Goal: Navigation & Orientation: Find specific page/section

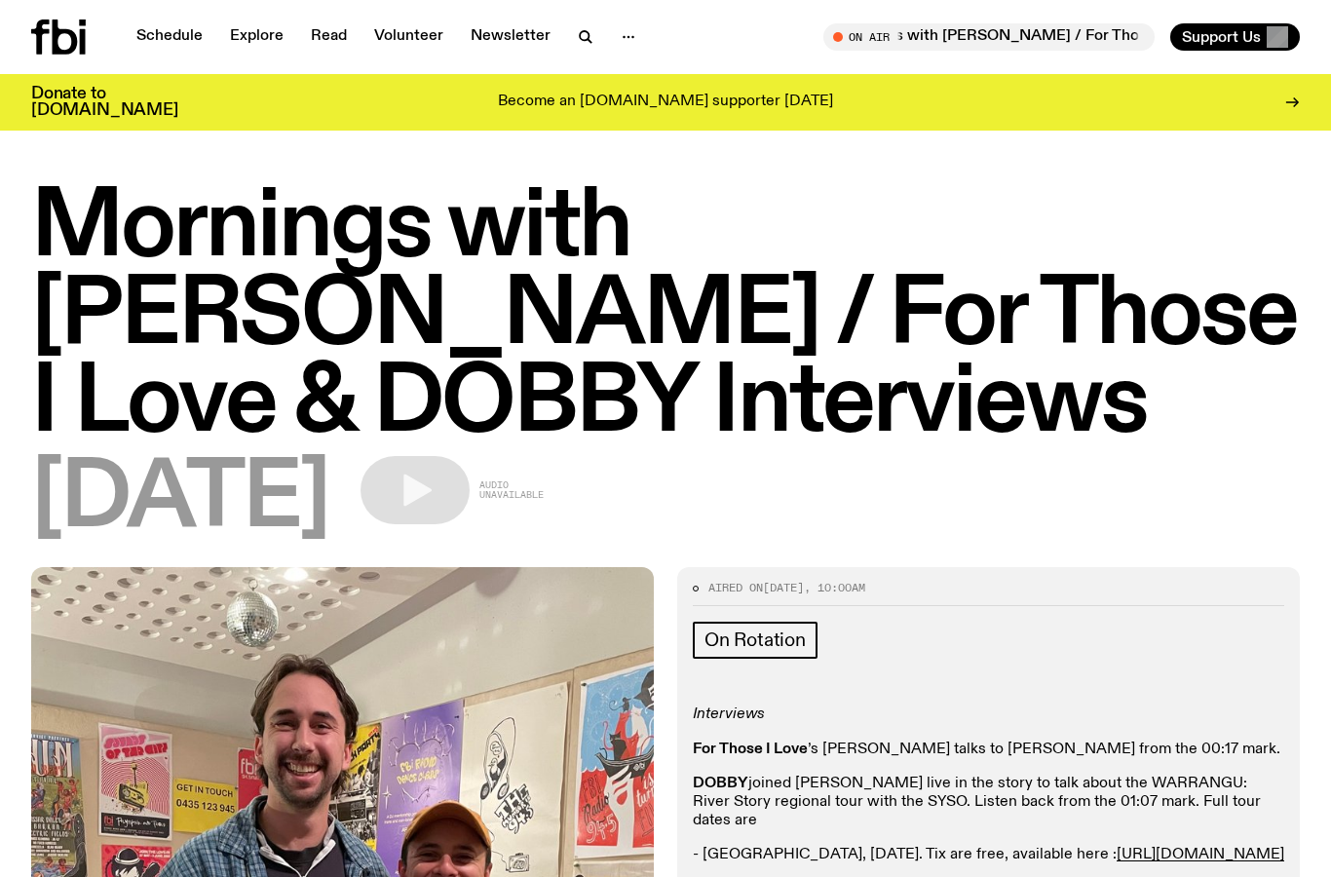
click at [77, 31] on icon at bounding box center [58, 36] width 55 height 35
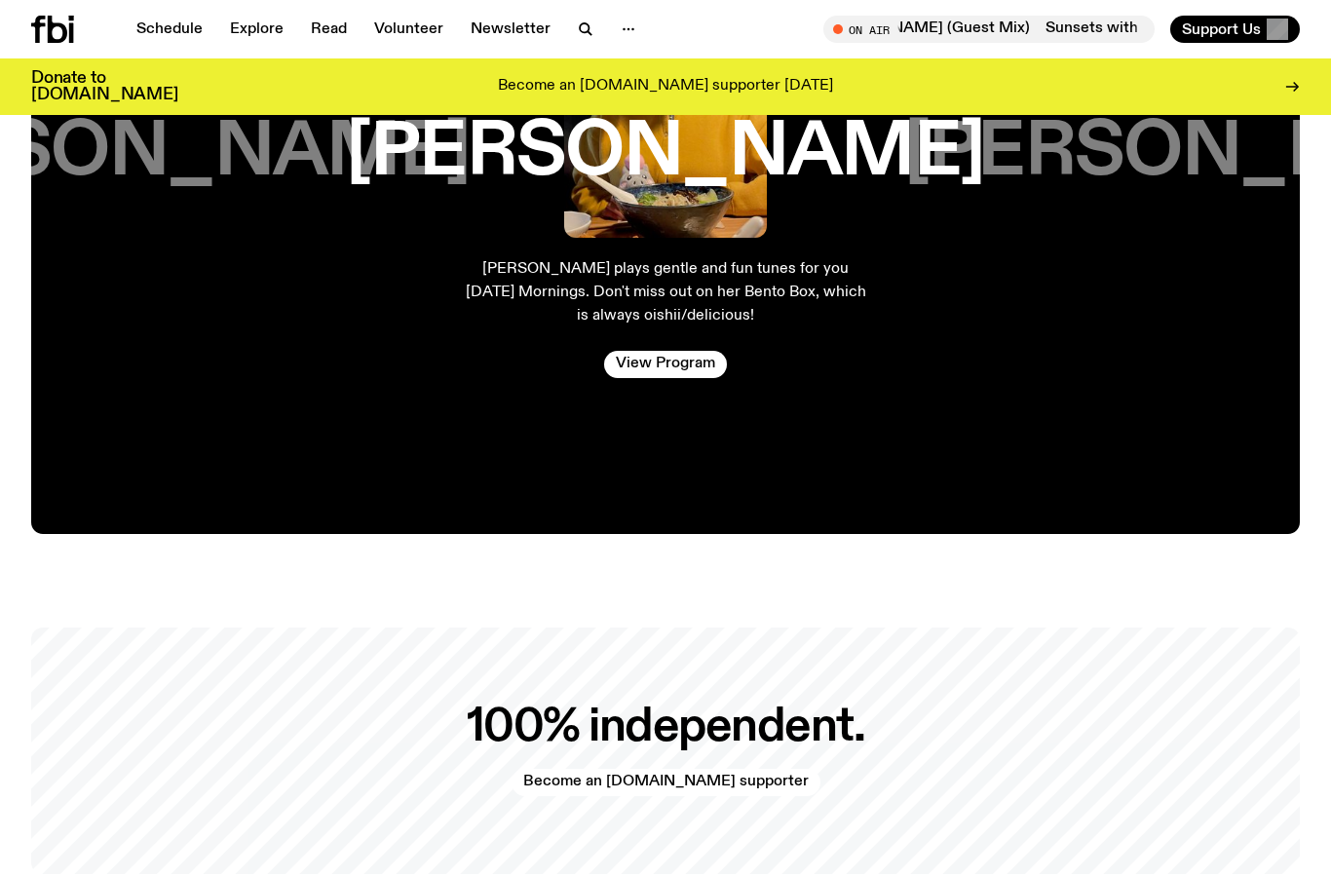
scroll to position [3344, 0]
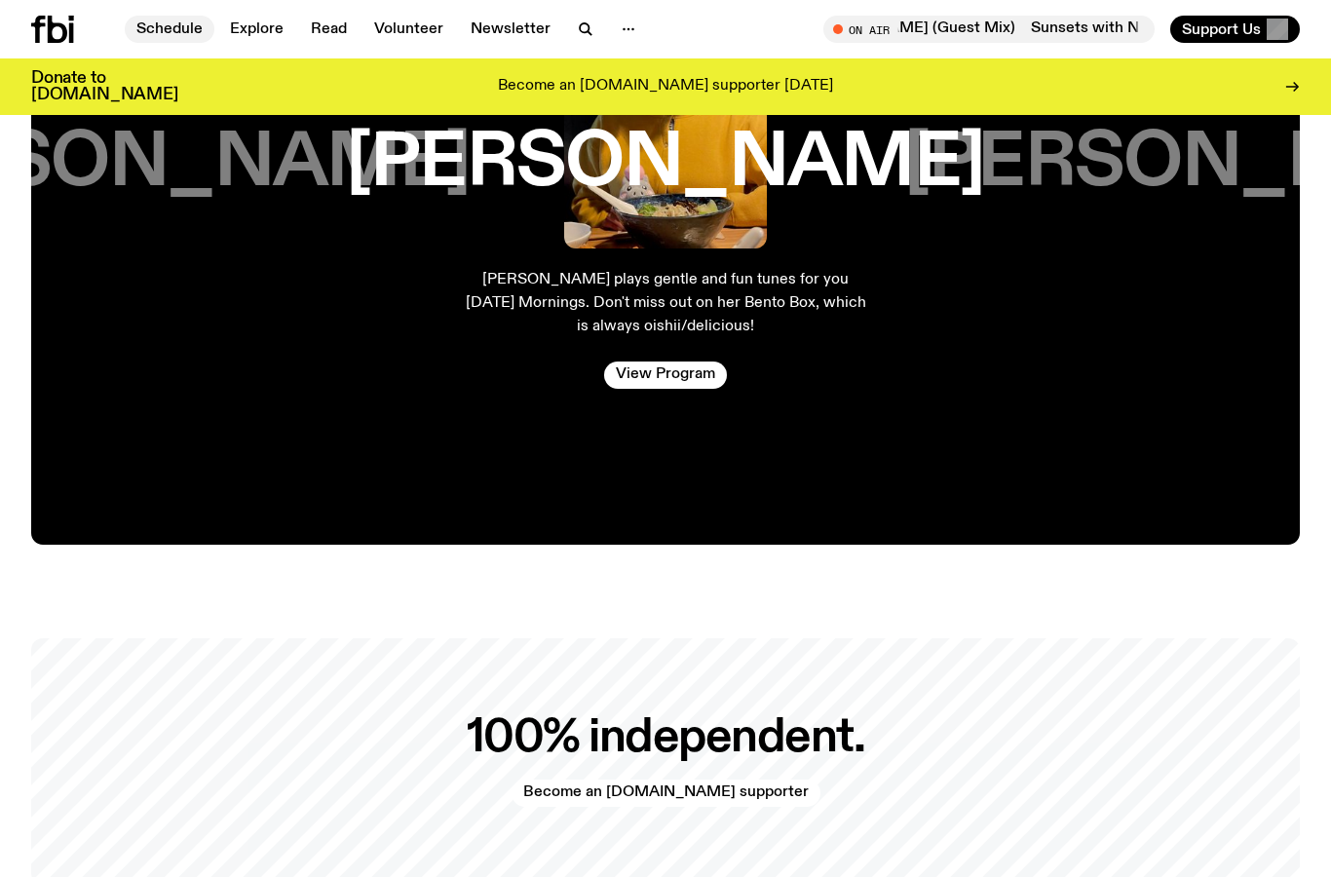
click at [171, 36] on link "Schedule" at bounding box center [170, 29] width 90 height 27
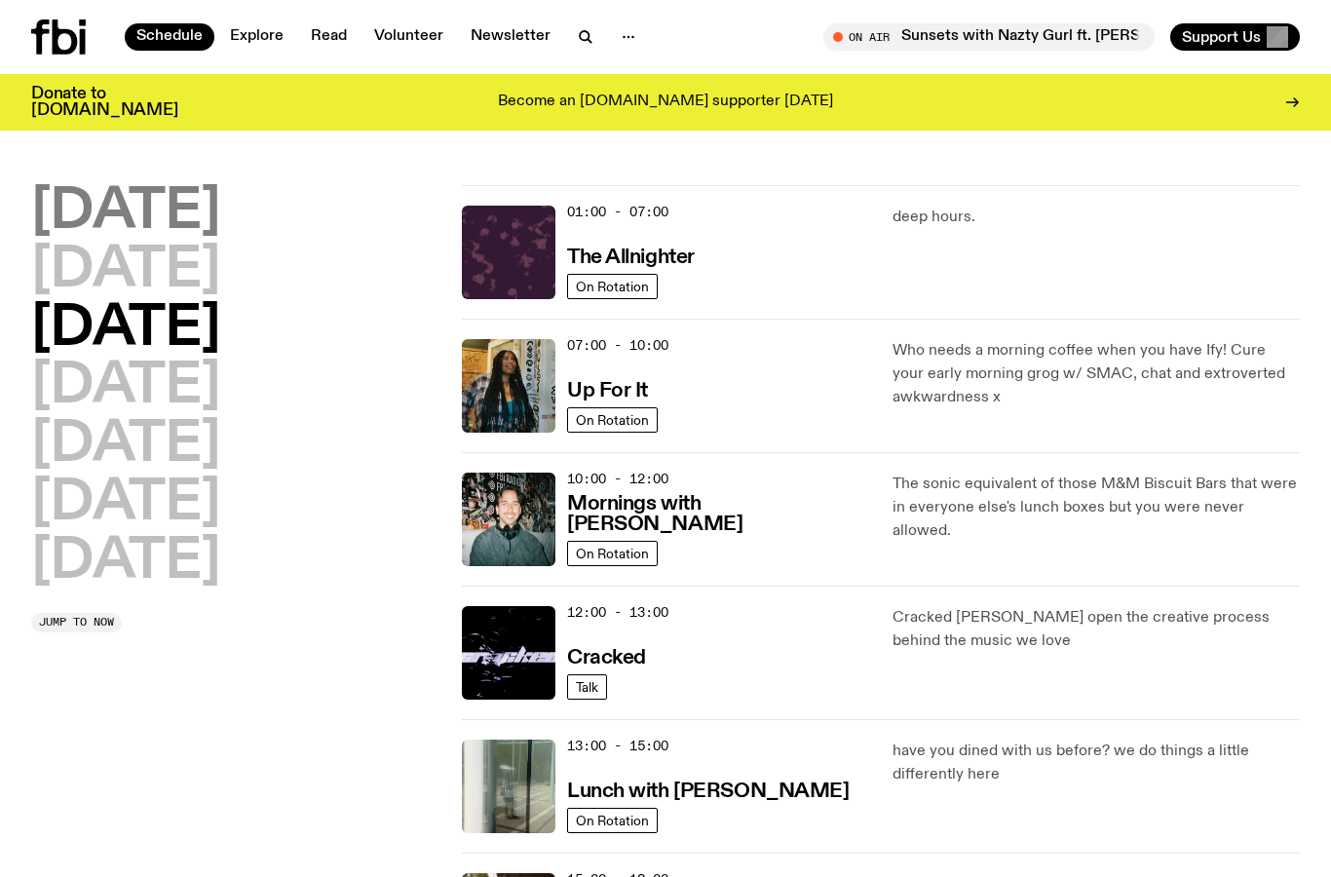
click at [214, 205] on h2 "[DATE]" at bounding box center [125, 212] width 189 height 55
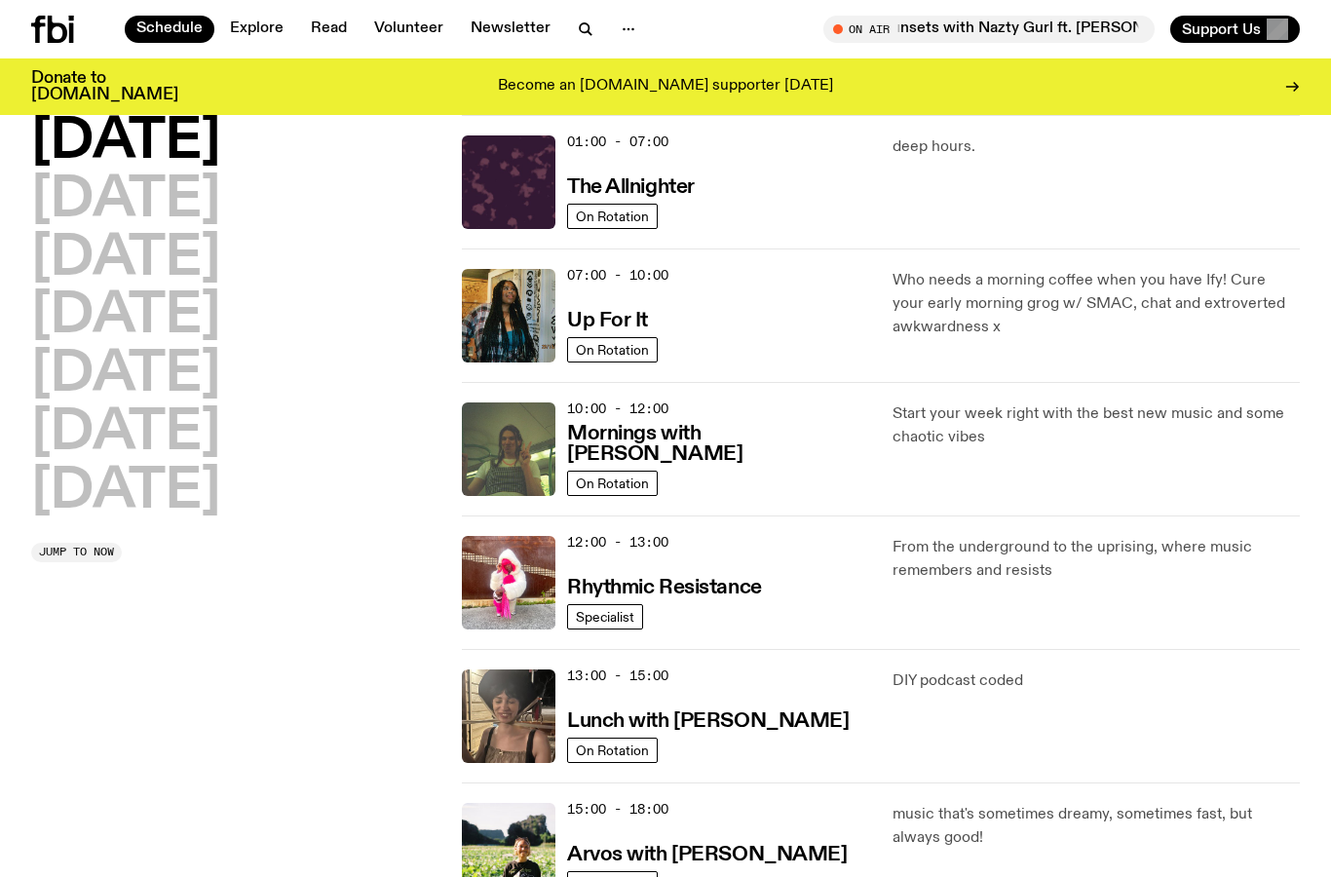
scroll to position [66, 0]
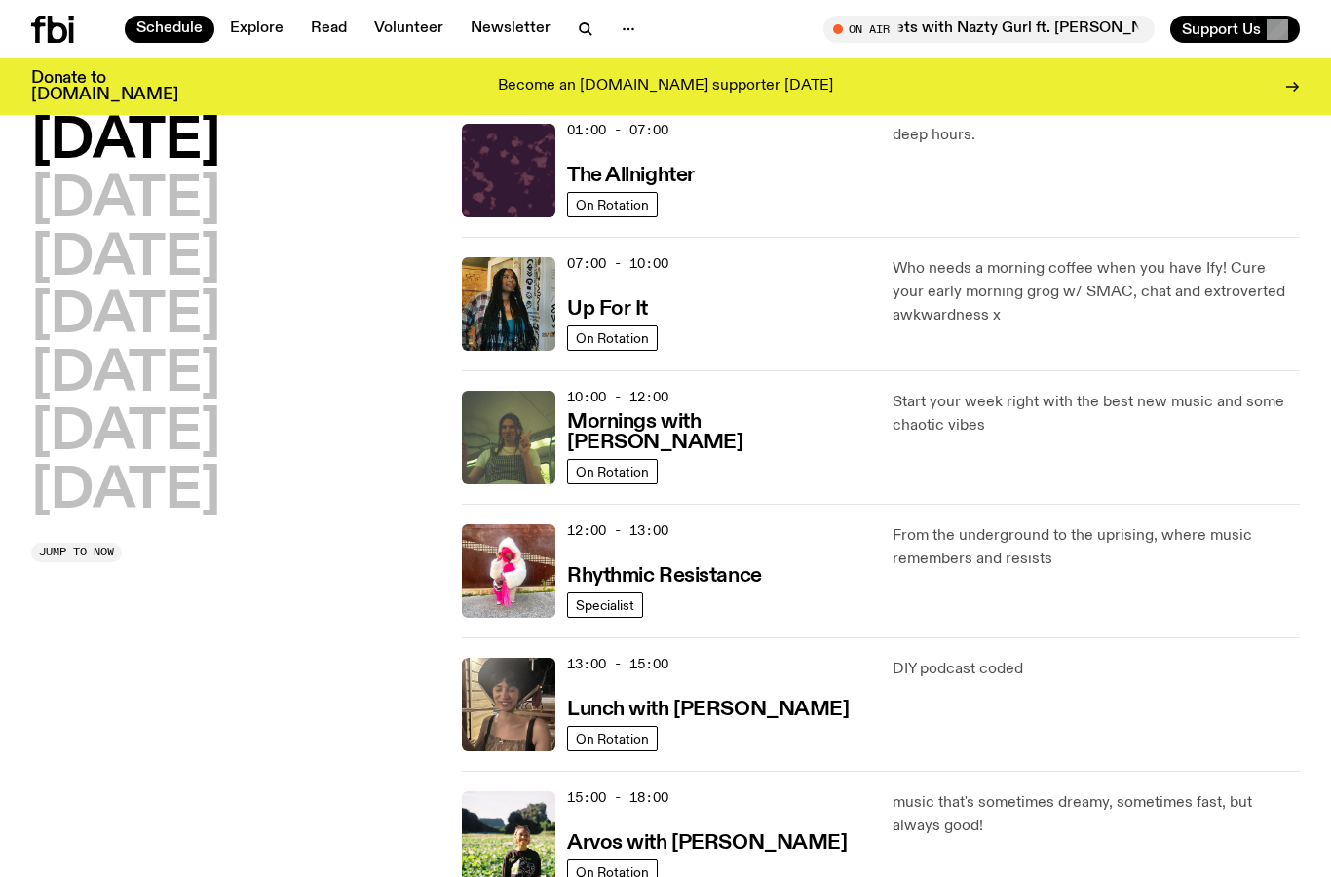
click at [948, 557] on p "From the underground to the uprising, where music remembers and resists" at bounding box center [1095, 547] width 407 height 47
click at [727, 569] on h3 "Rhythmic Resistance" at bounding box center [664, 576] width 195 height 20
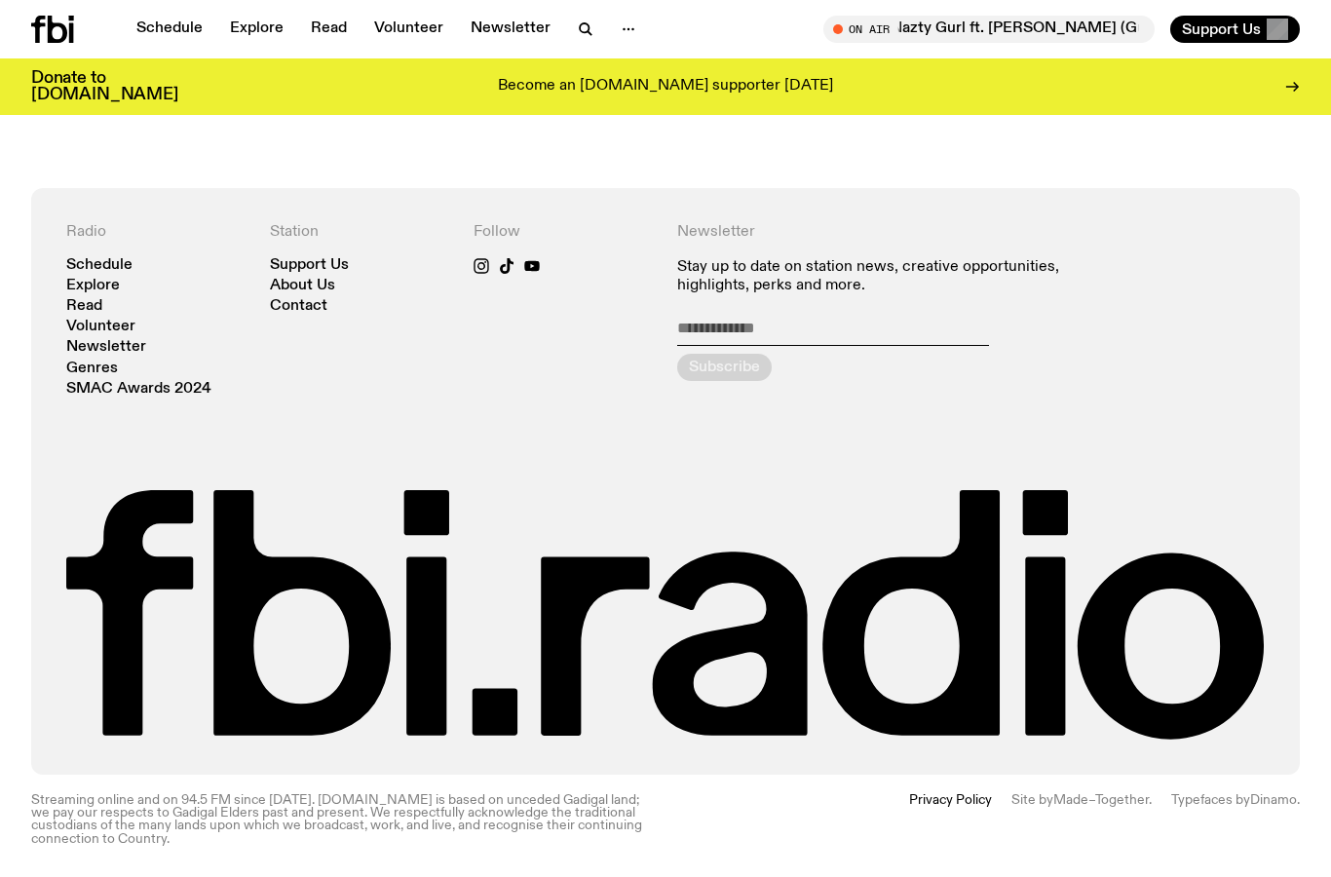
scroll to position [859, 0]
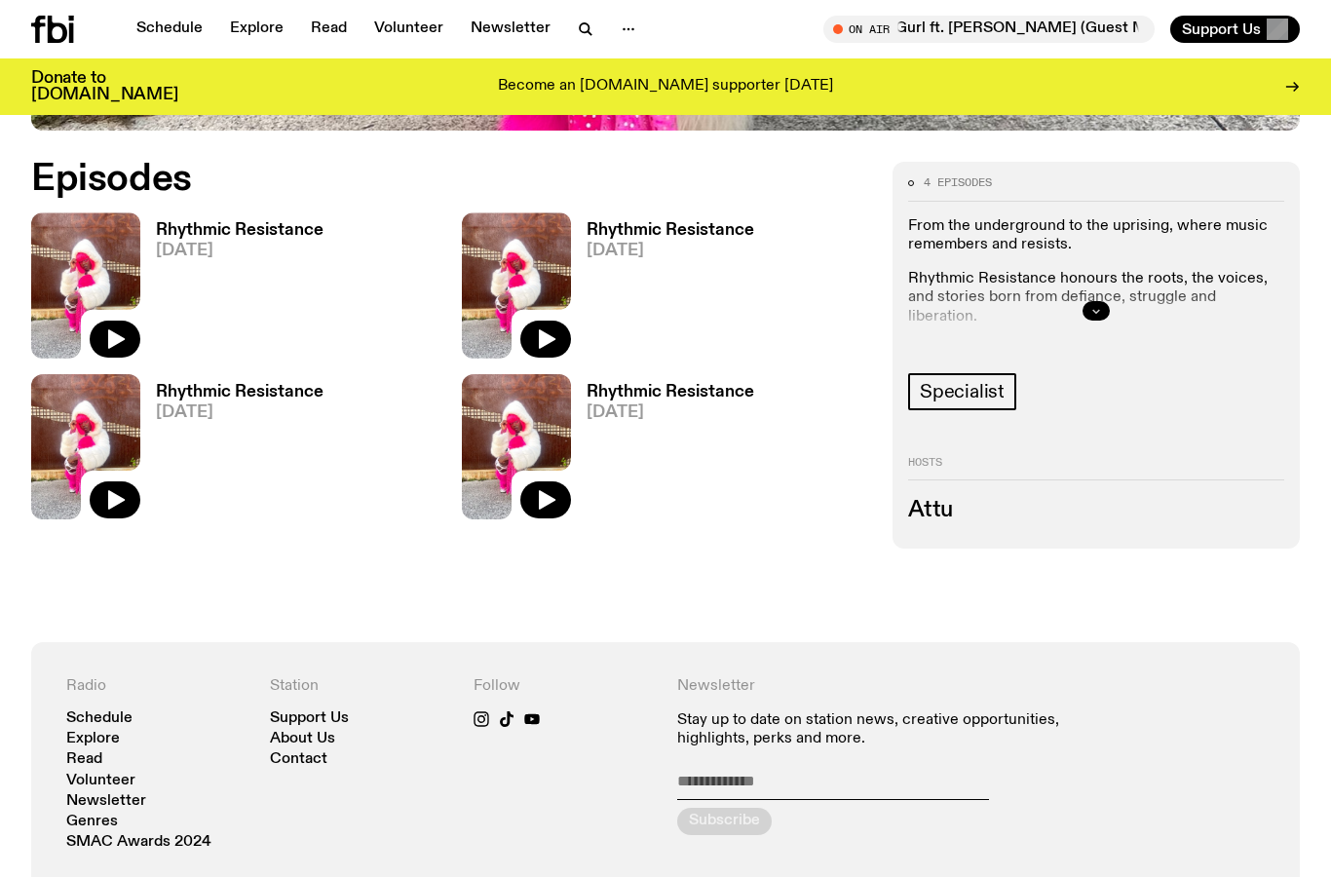
click at [1095, 319] on button "button" at bounding box center [1095, 310] width 27 height 19
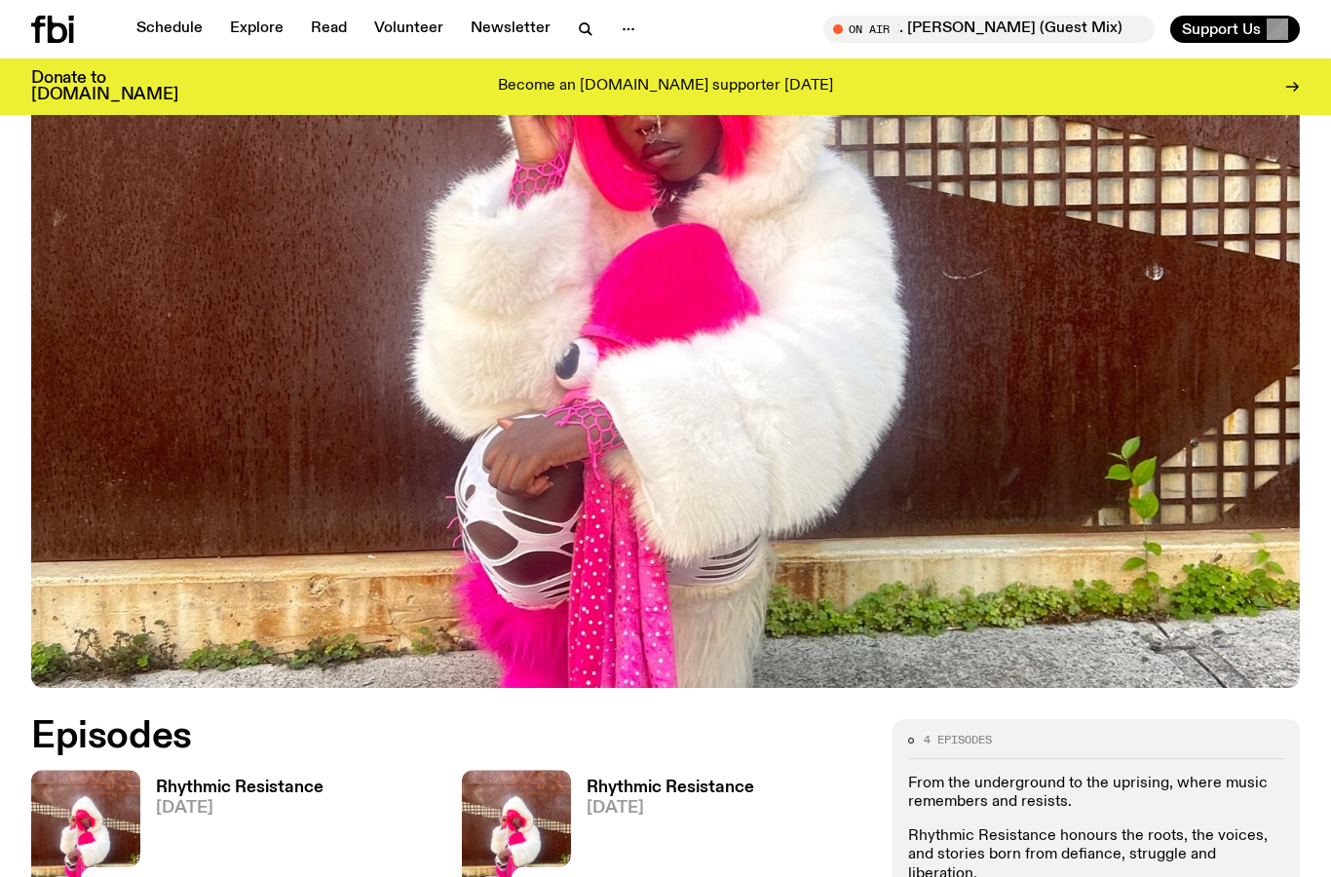
scroll to position [95, 0]
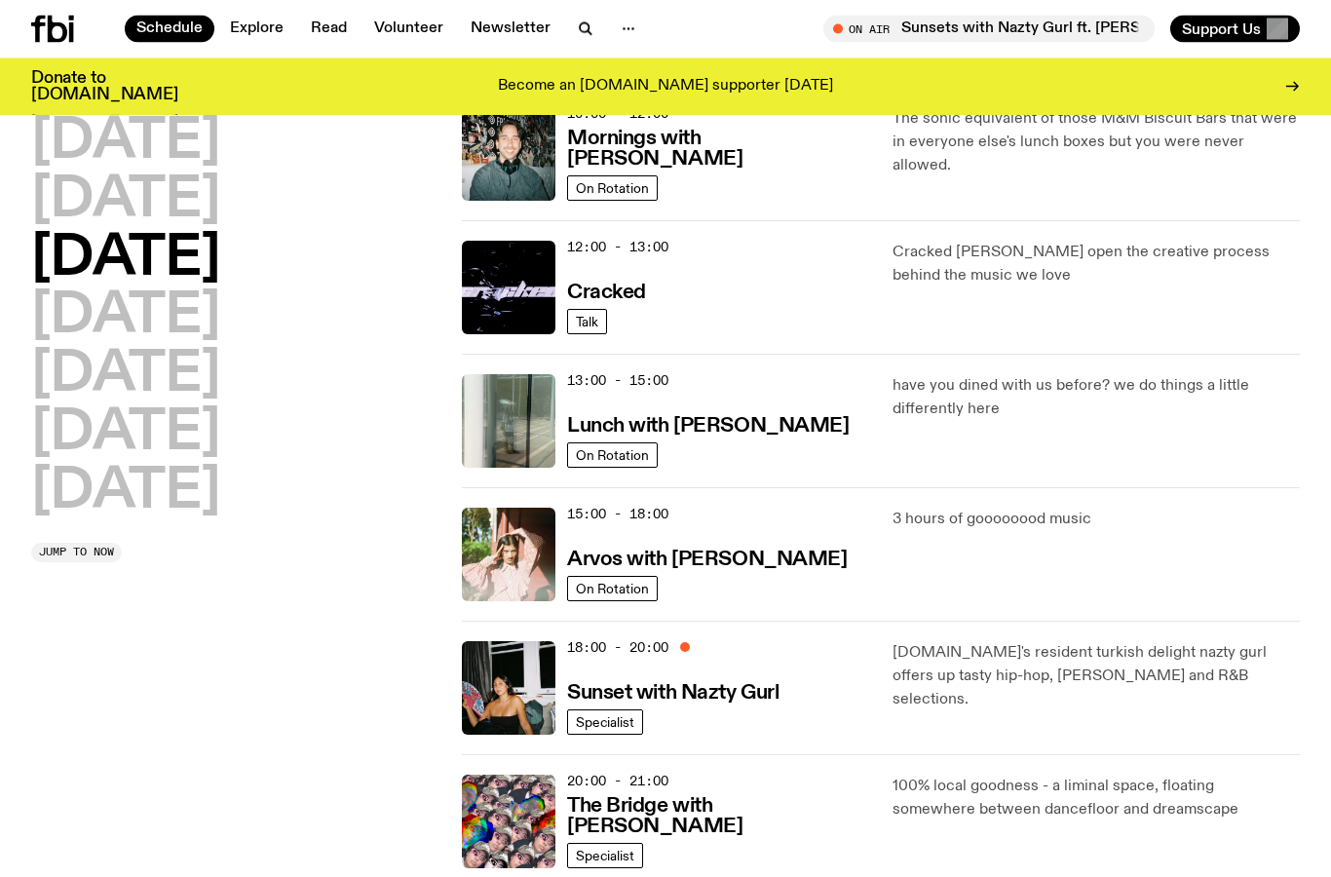
scroll to position [350, 0]
click at [698, 561] on h3 "Arvos with Maleeka Gazula" at bounding box center [707, 559] width 280 height 20
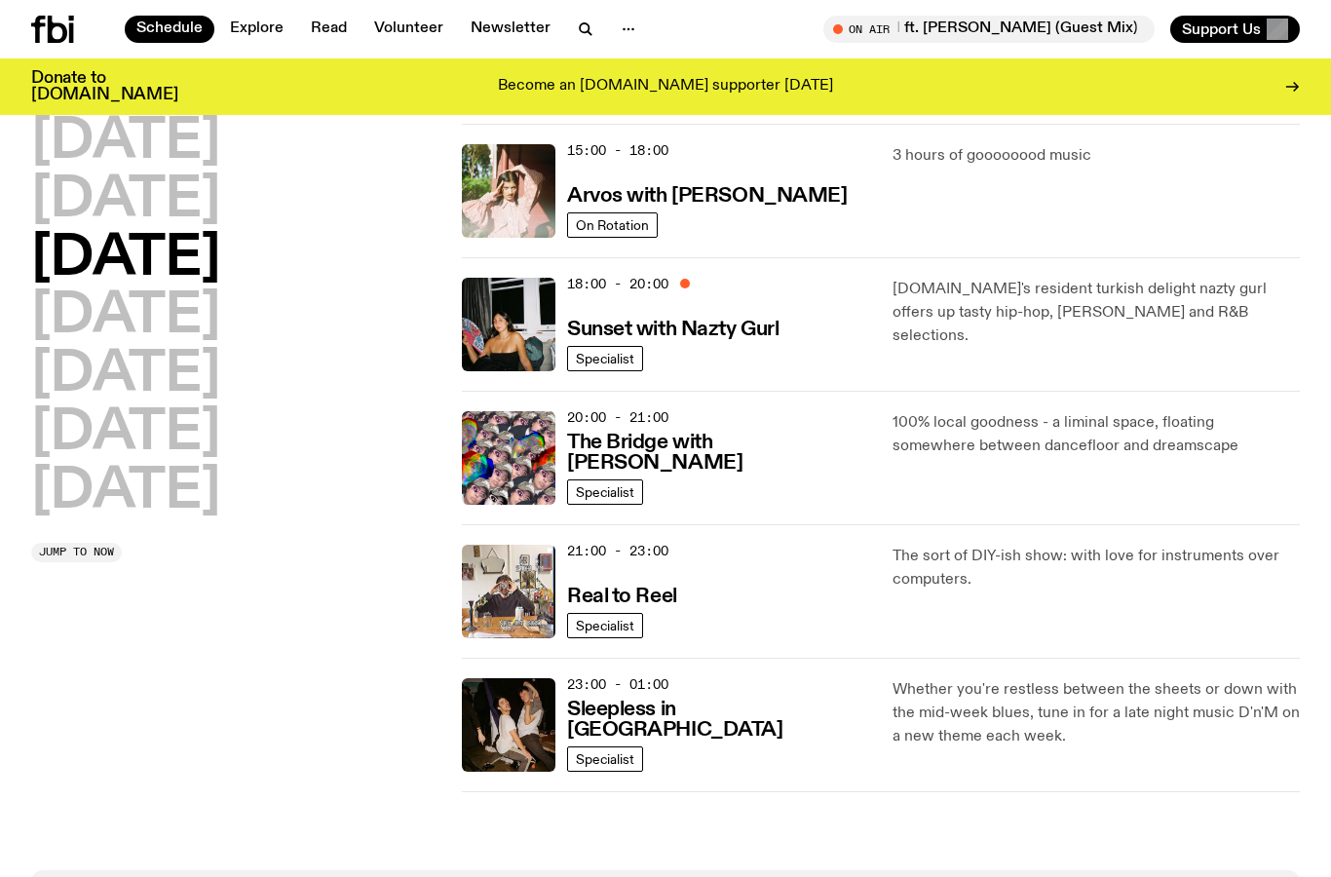
scroll to position [715, 0]
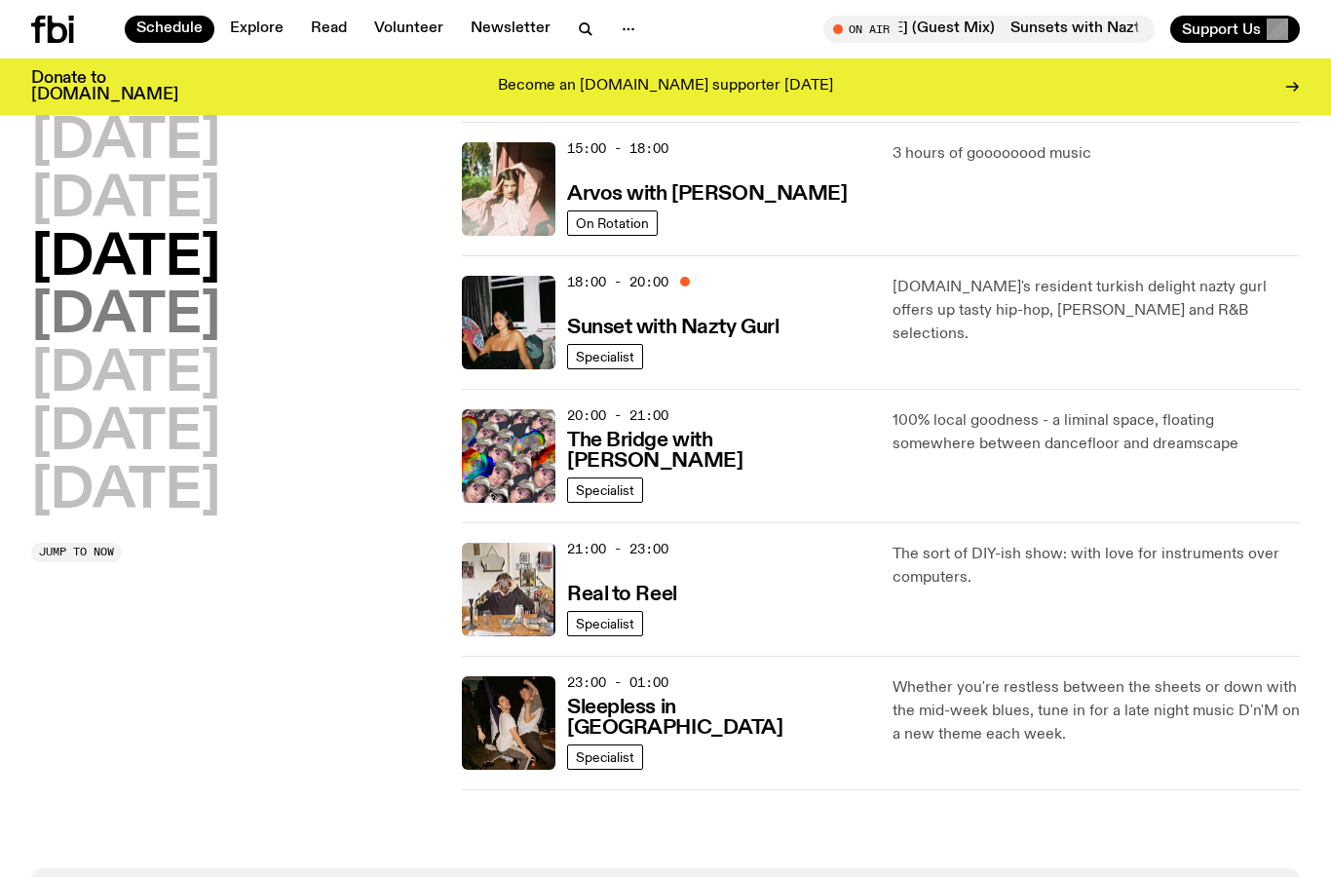
click at [220, 303] on h2 "Thursday" at bounding box center [125, 316] width 189 height 55
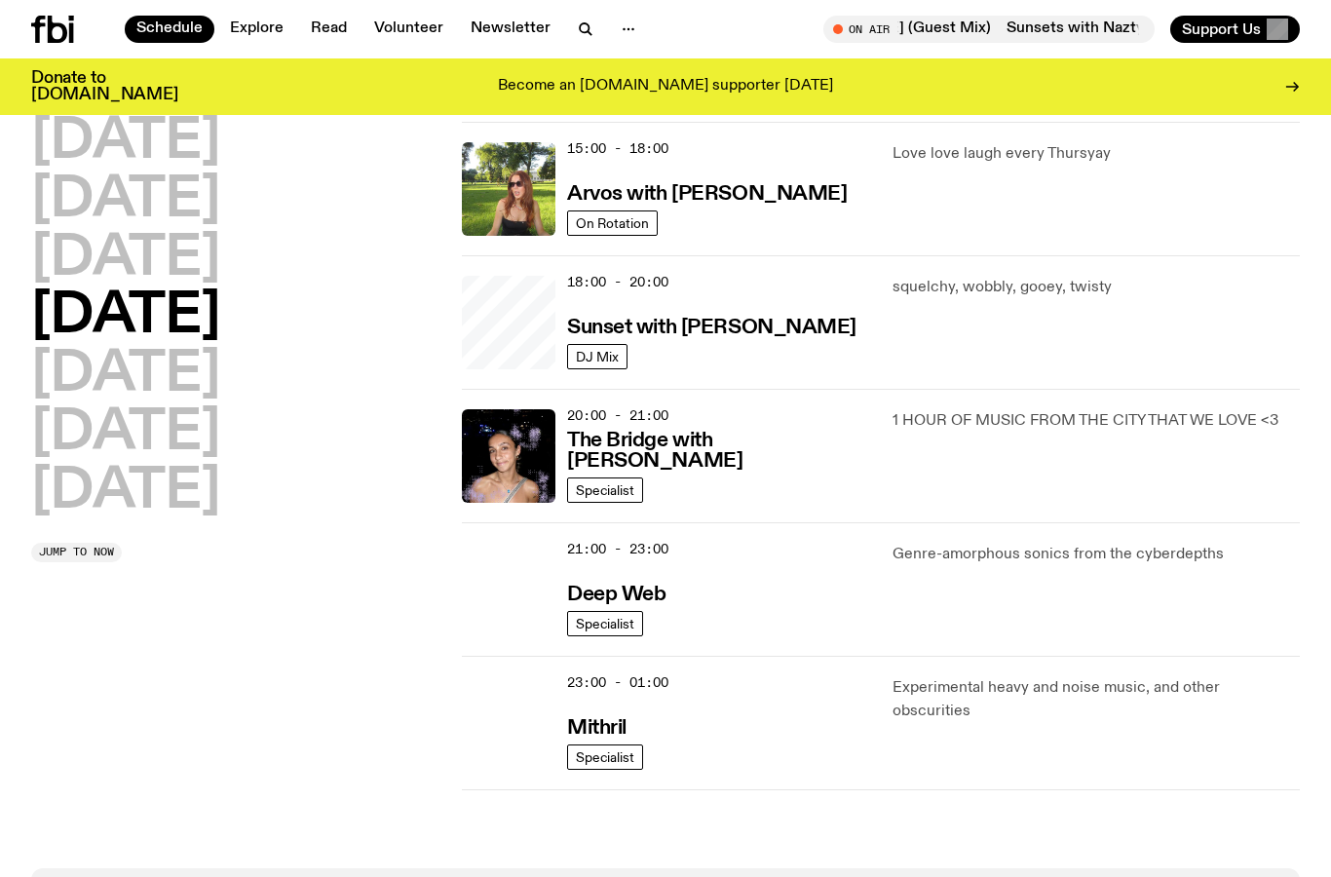
scroll to position [420, 0]
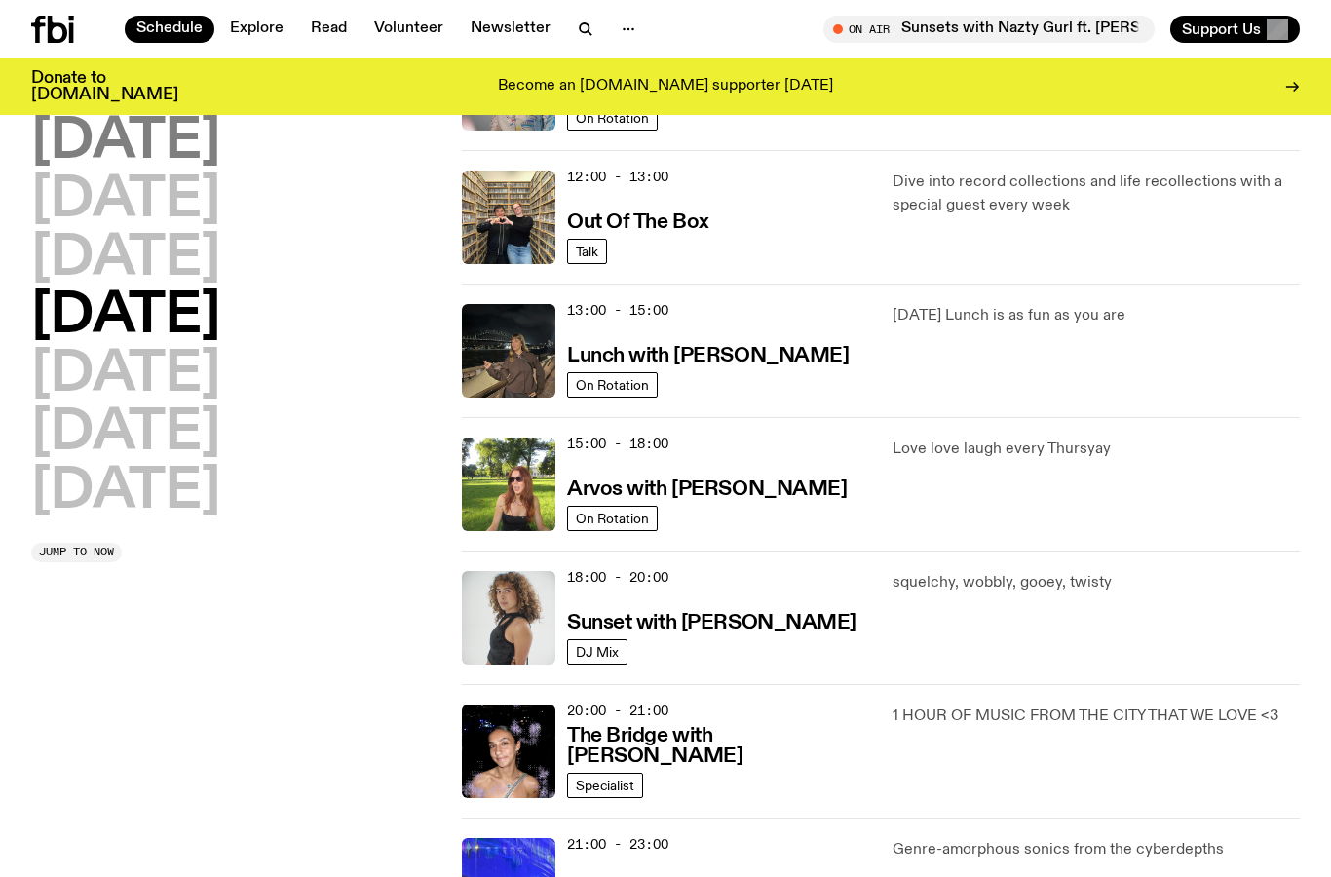
click at [196, 144] on h2 "Monday" at bounding box center [125, 142] width 189 height 55
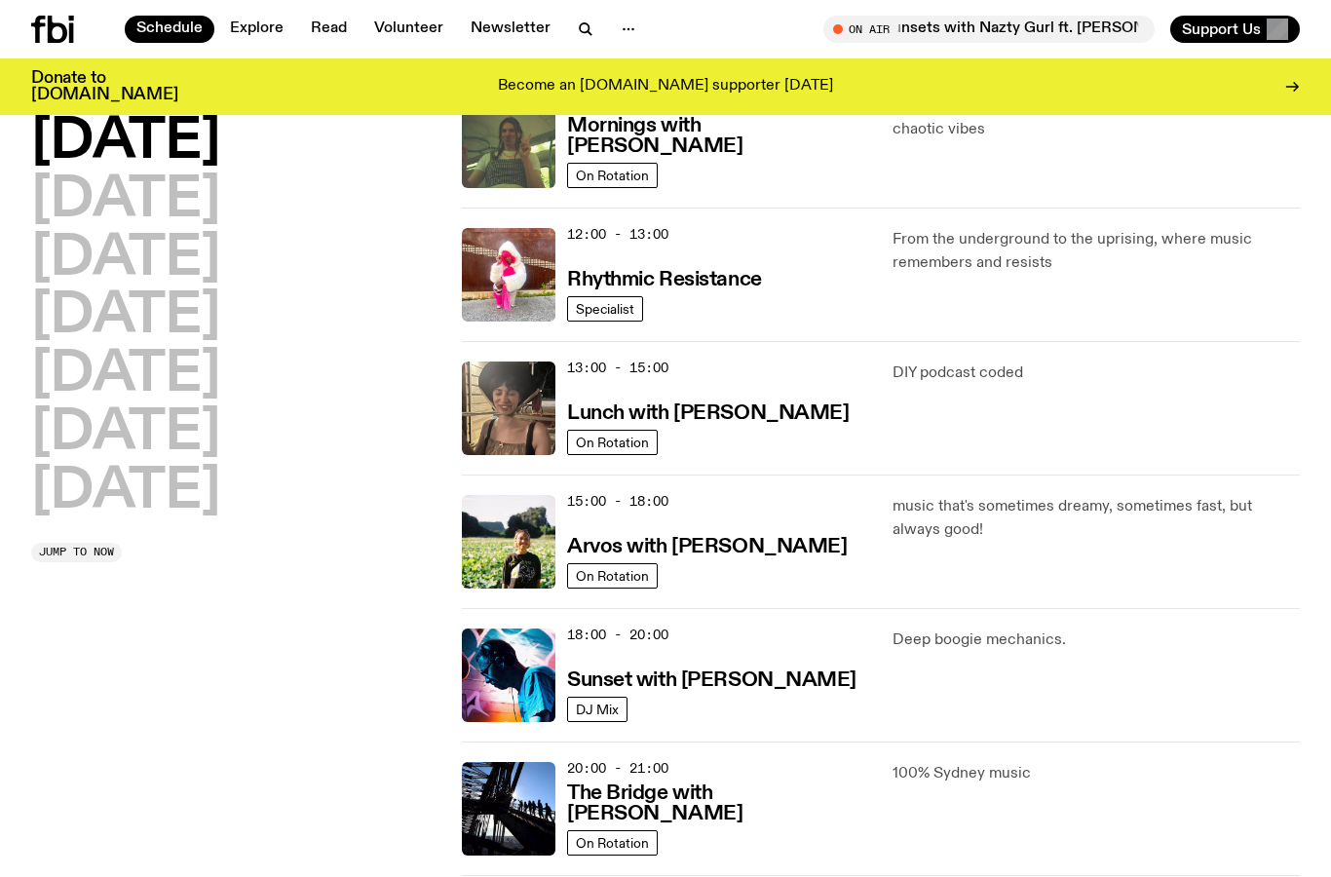
scroll to position [368, 0]
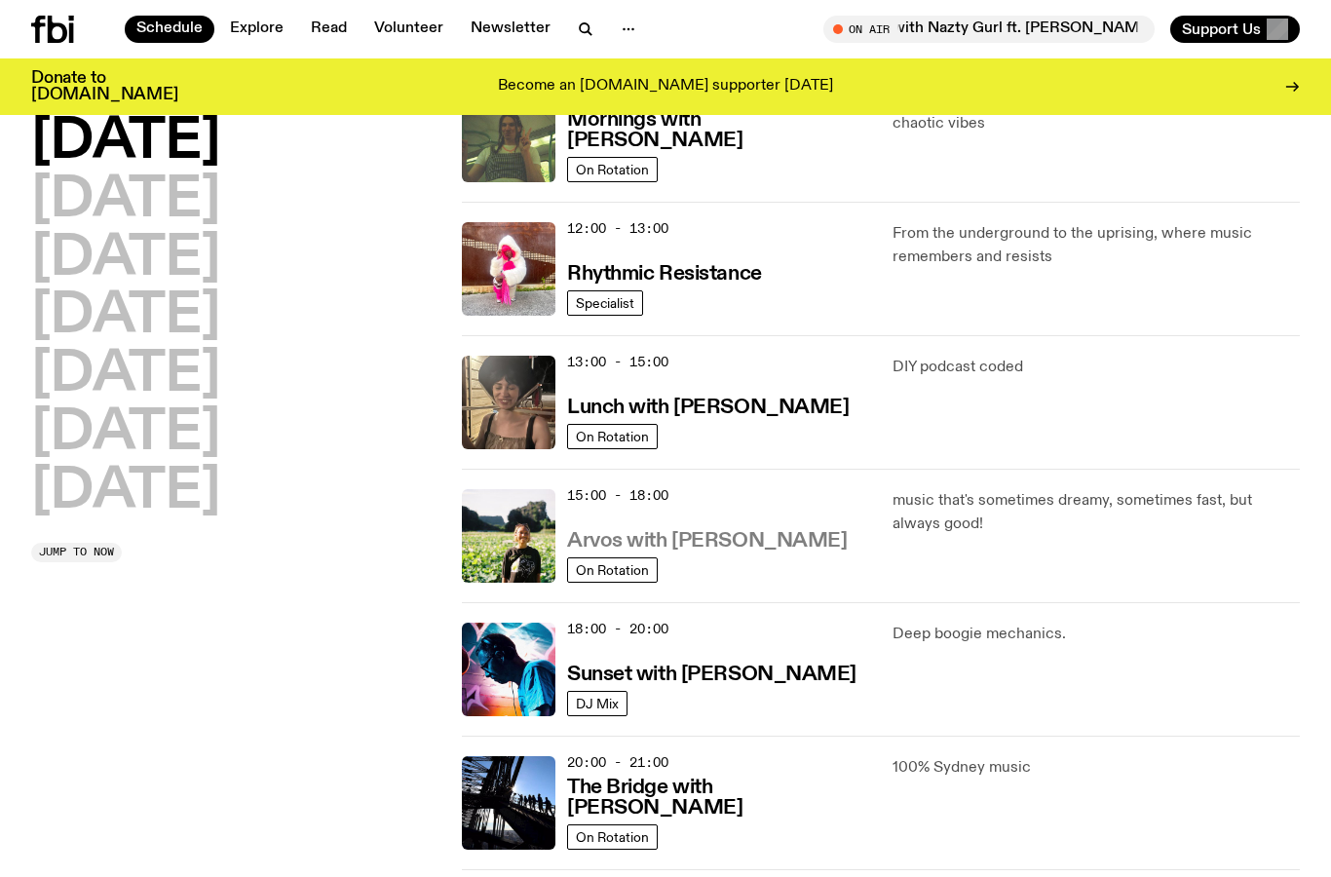
click at [691, 548] on h3 "Arvos with Bri Kennedy" at bounding box center [707, 541] width 280 height 20
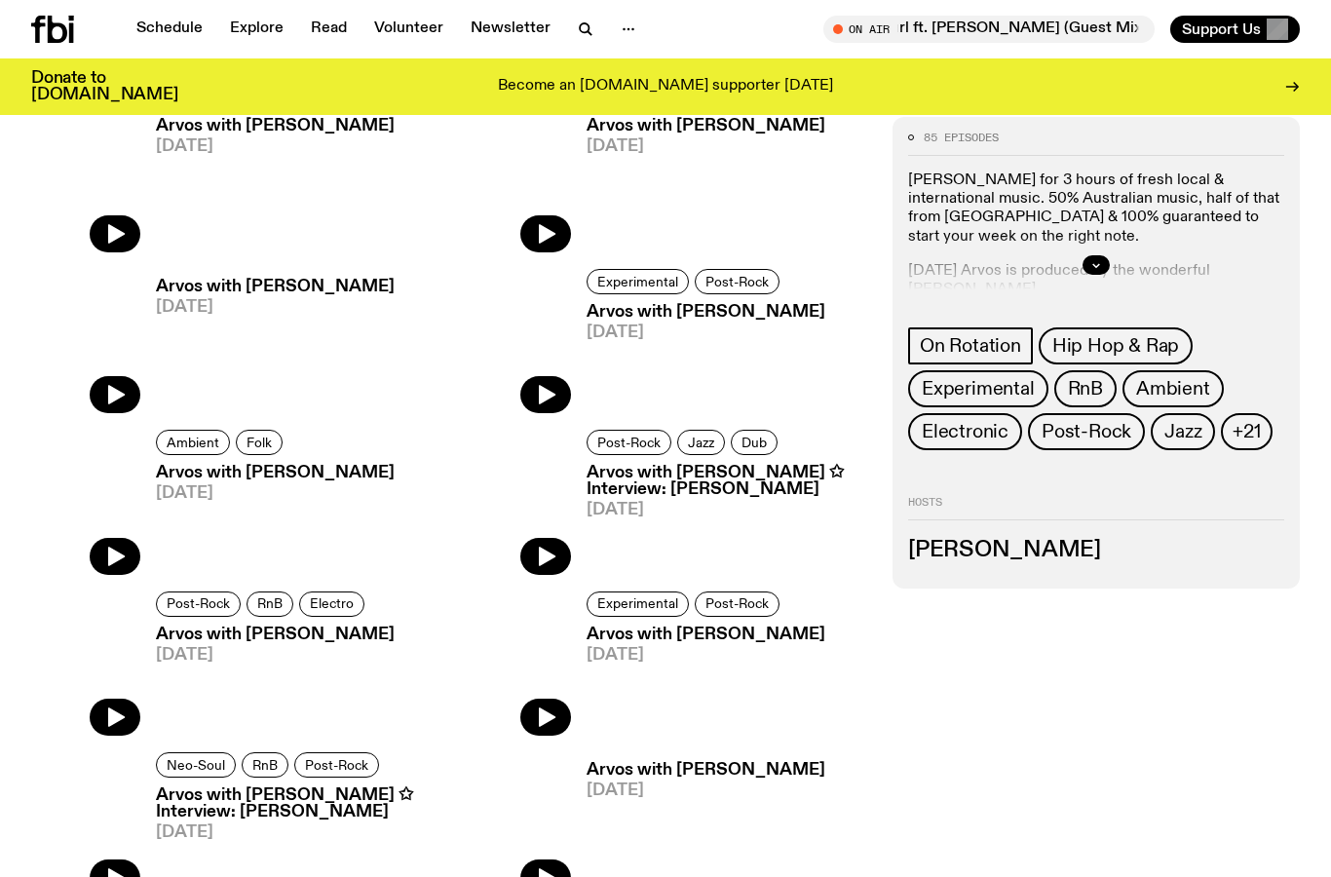
scroll to position [583, 0]
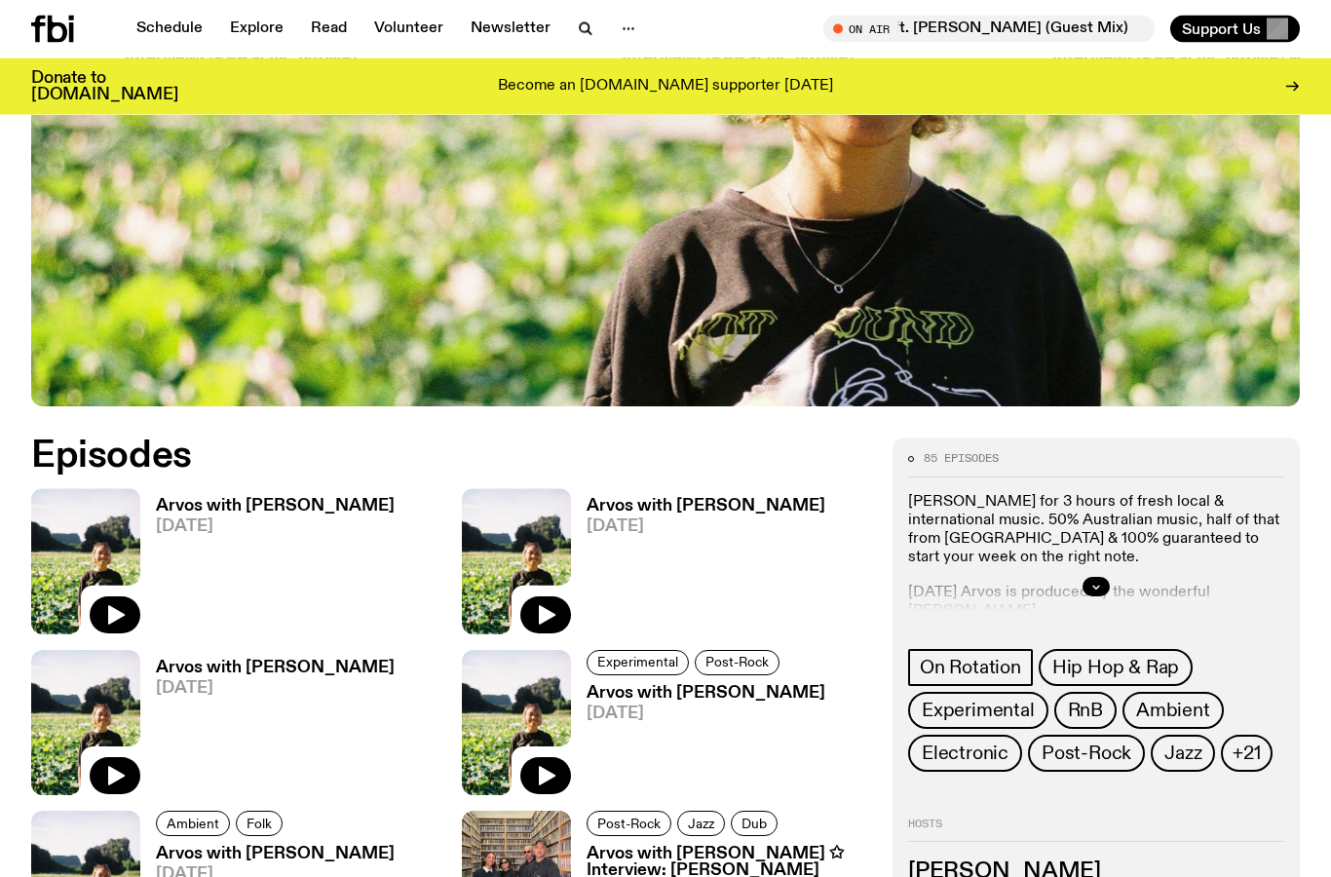
click at [1110, 588] on div at bounding box center [1096, 587] width 376 height 62
click at [1100, 587] on icon "button" at bounding box center [1096, 588] width 12 height 12
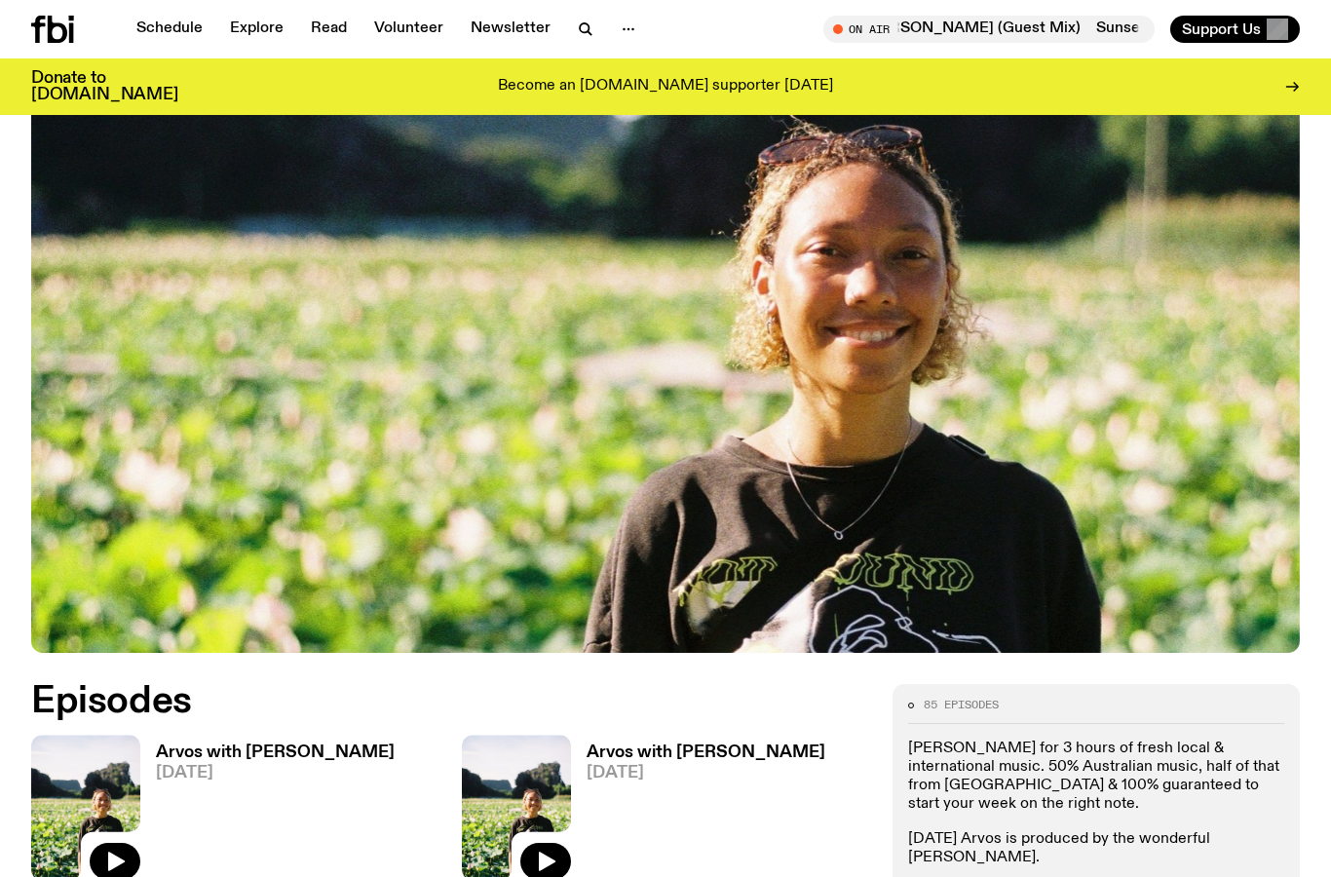
scroll to position [288, 0]
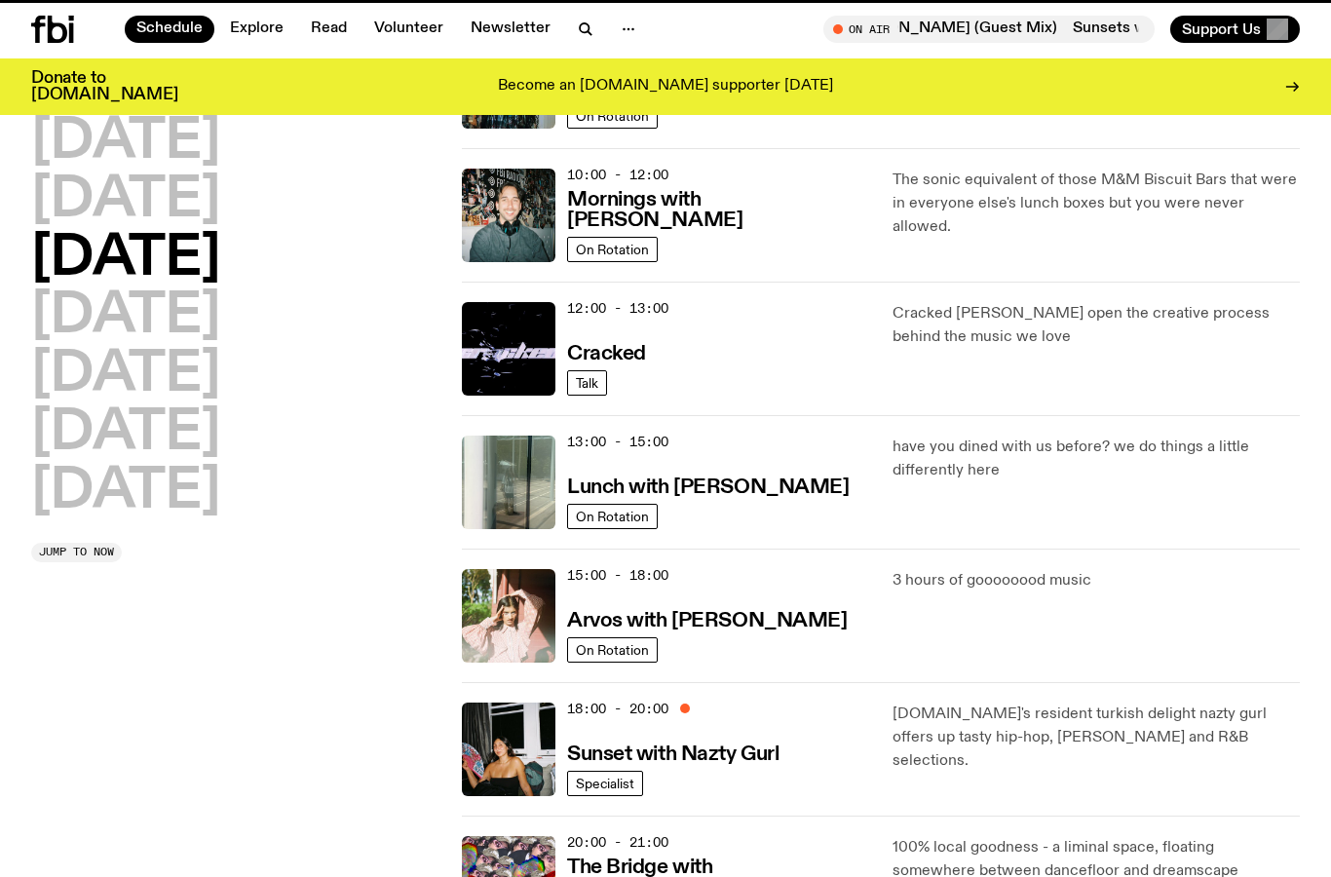
scroll to position [368, 0]
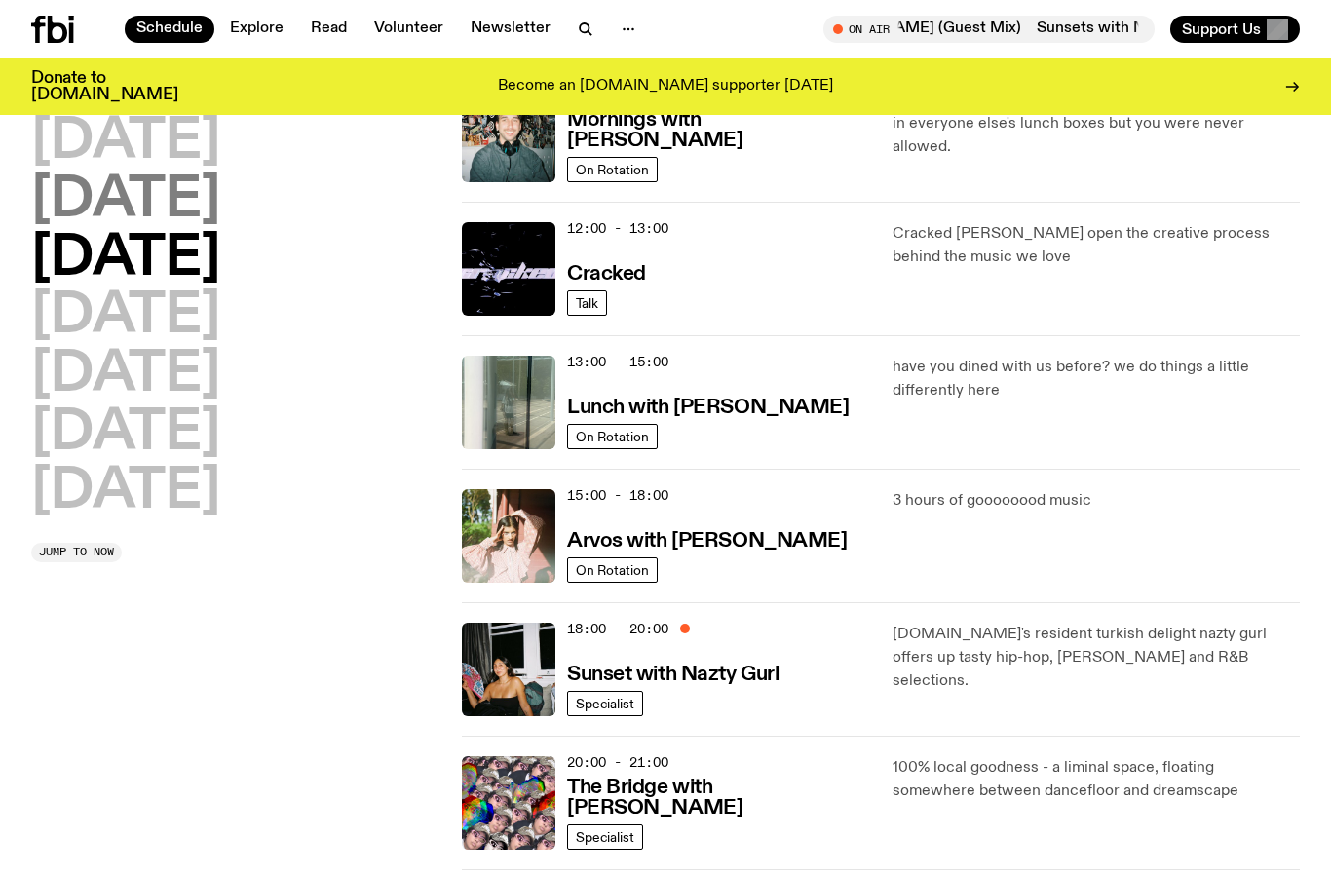
click at [220, 198] on h2 "Tuesday" at bounding box center [125, 200] width 189 height 55
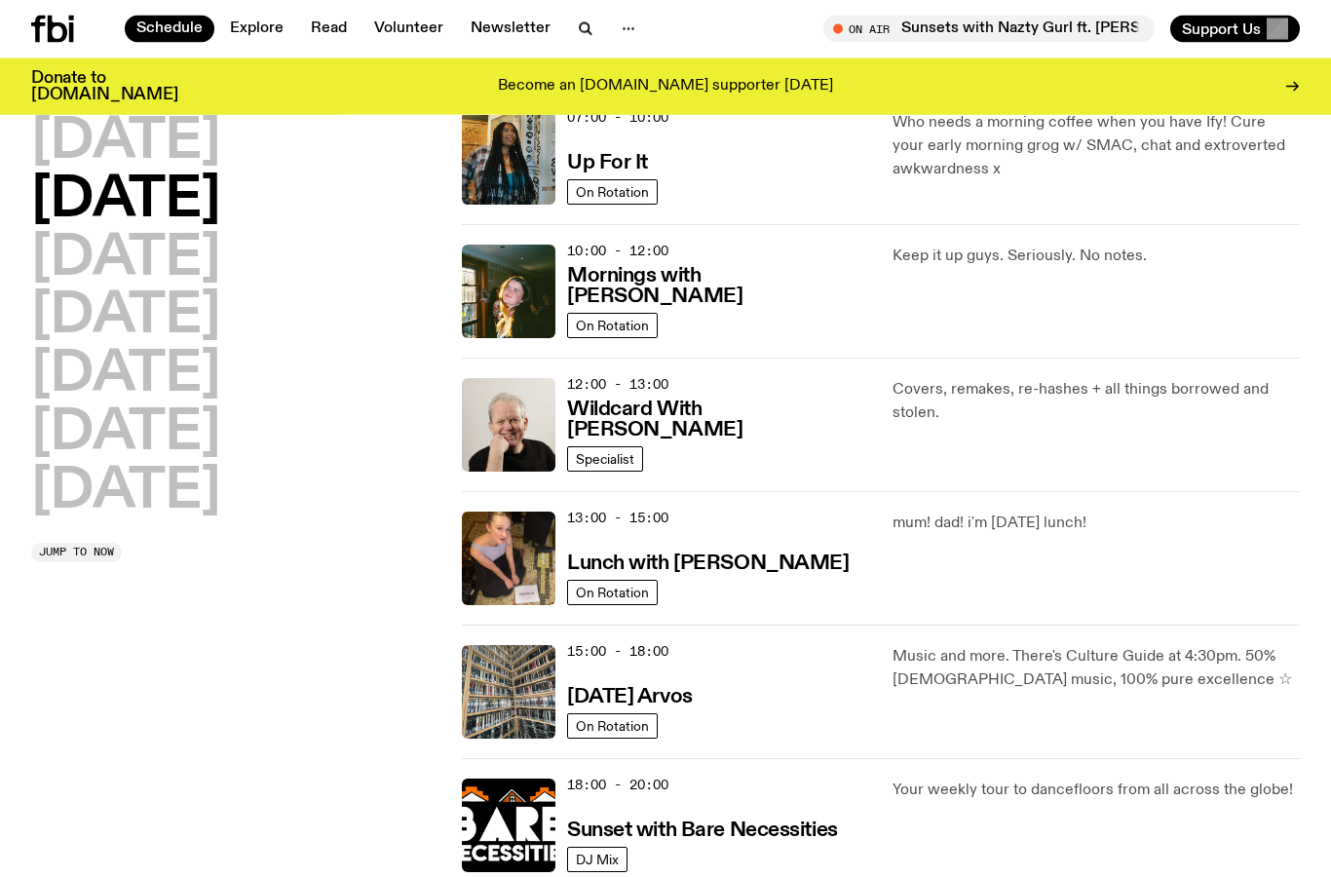
scroll to position [212, 0]
click at [654, 706] on h3 "Tuesday Arvos" at bounding box center [630, 697] width 126 height 20
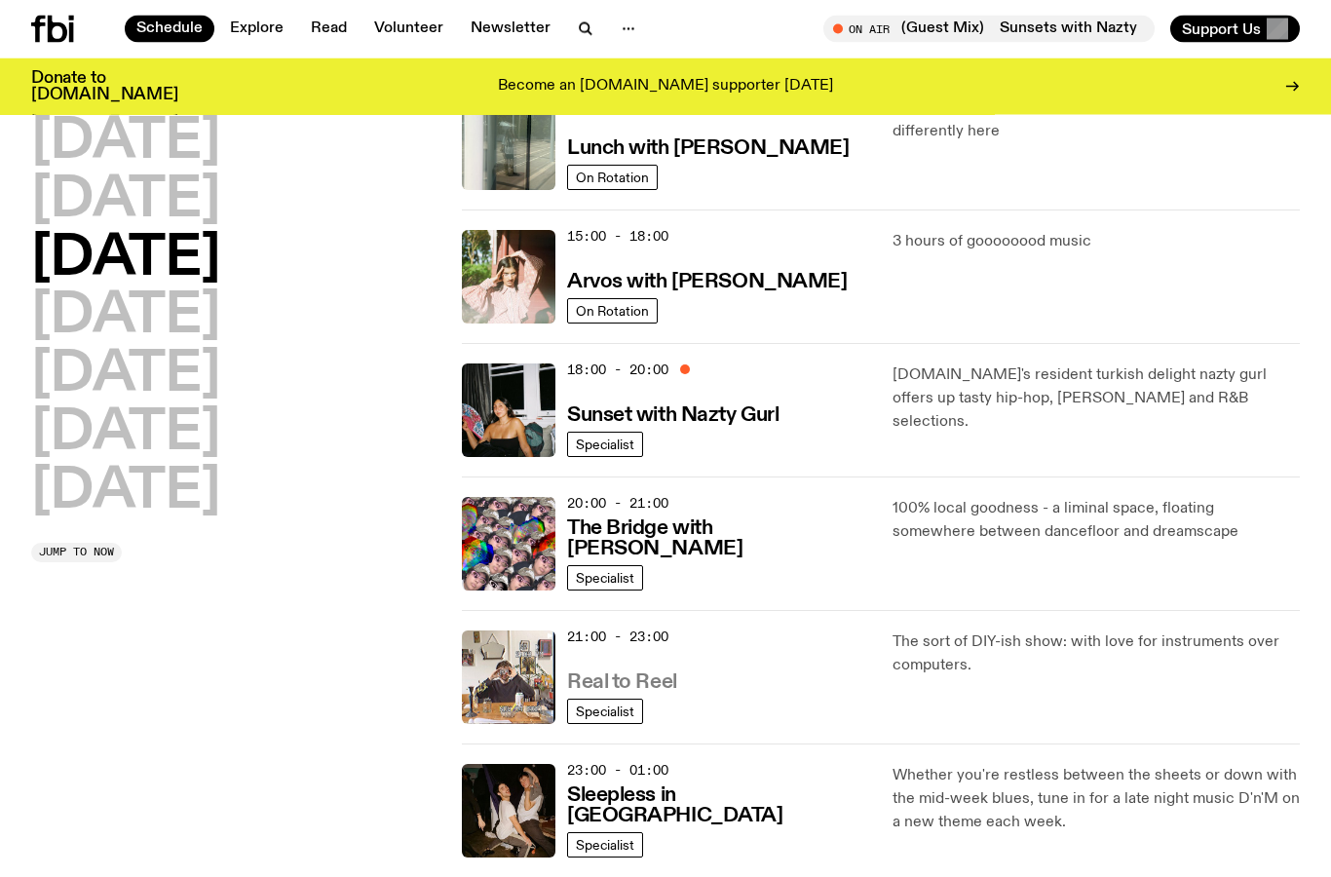
scroll to position [704, 0]
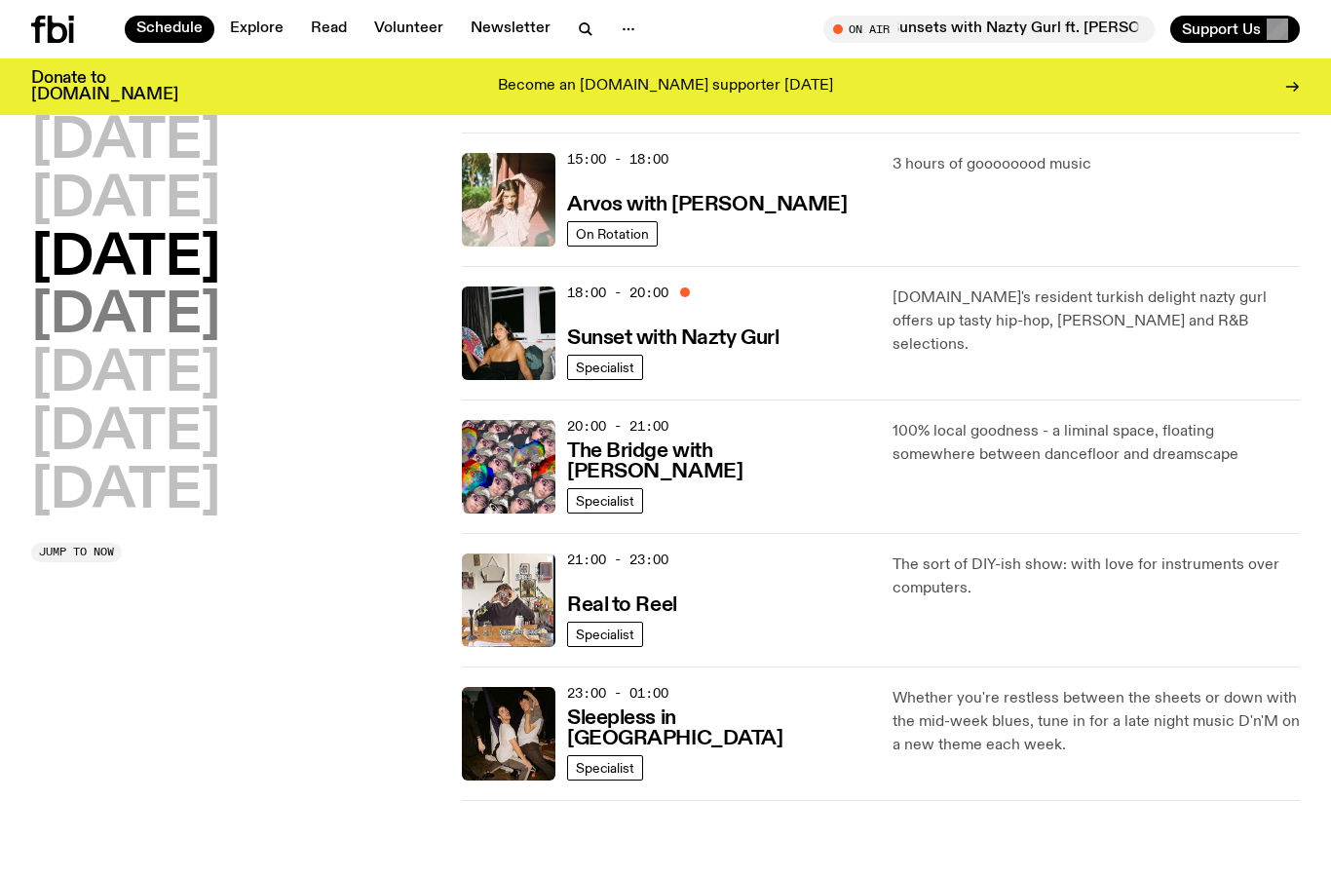
click at [218, 301] on h2 "Thursday" at bounding box center [125, 316] width 189 height 55
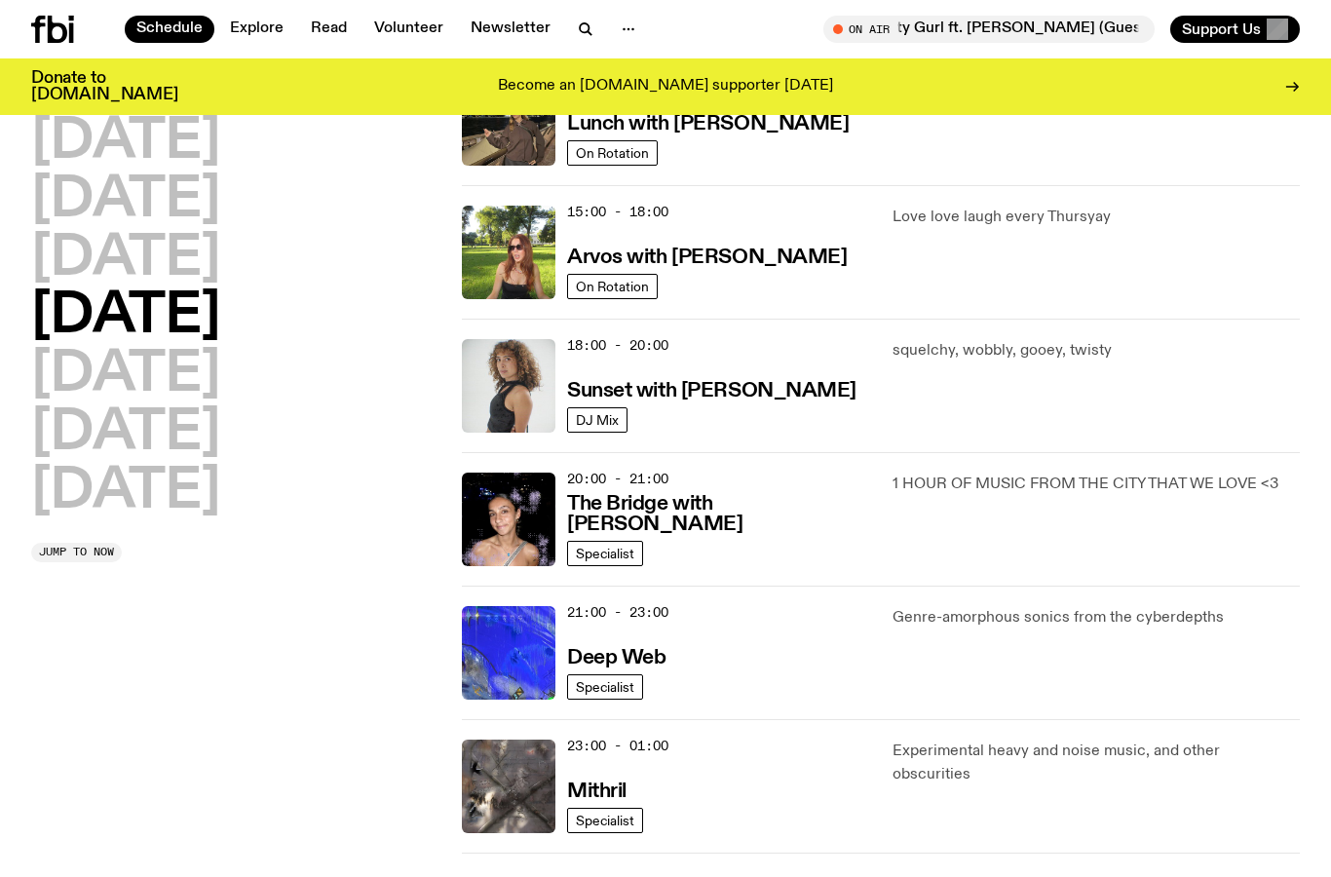
scroll to position [651, 0]
click at [170, 212] on h2 "Tuesday" at bounding box center [125, 200] width 189 height 55
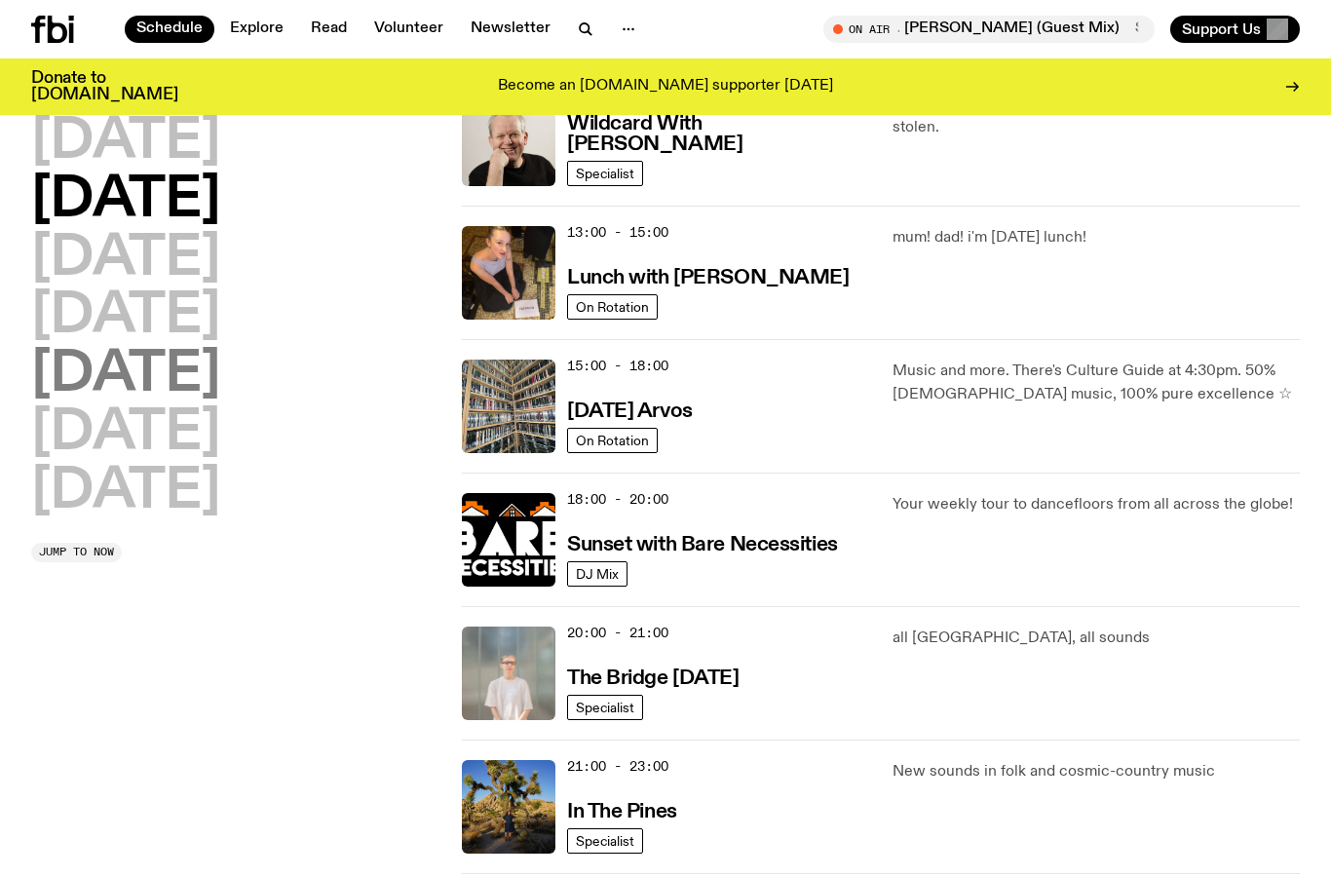
click at [170, 378] on h2 "Friday" at bounding box center [125, 375] width 189 height 55
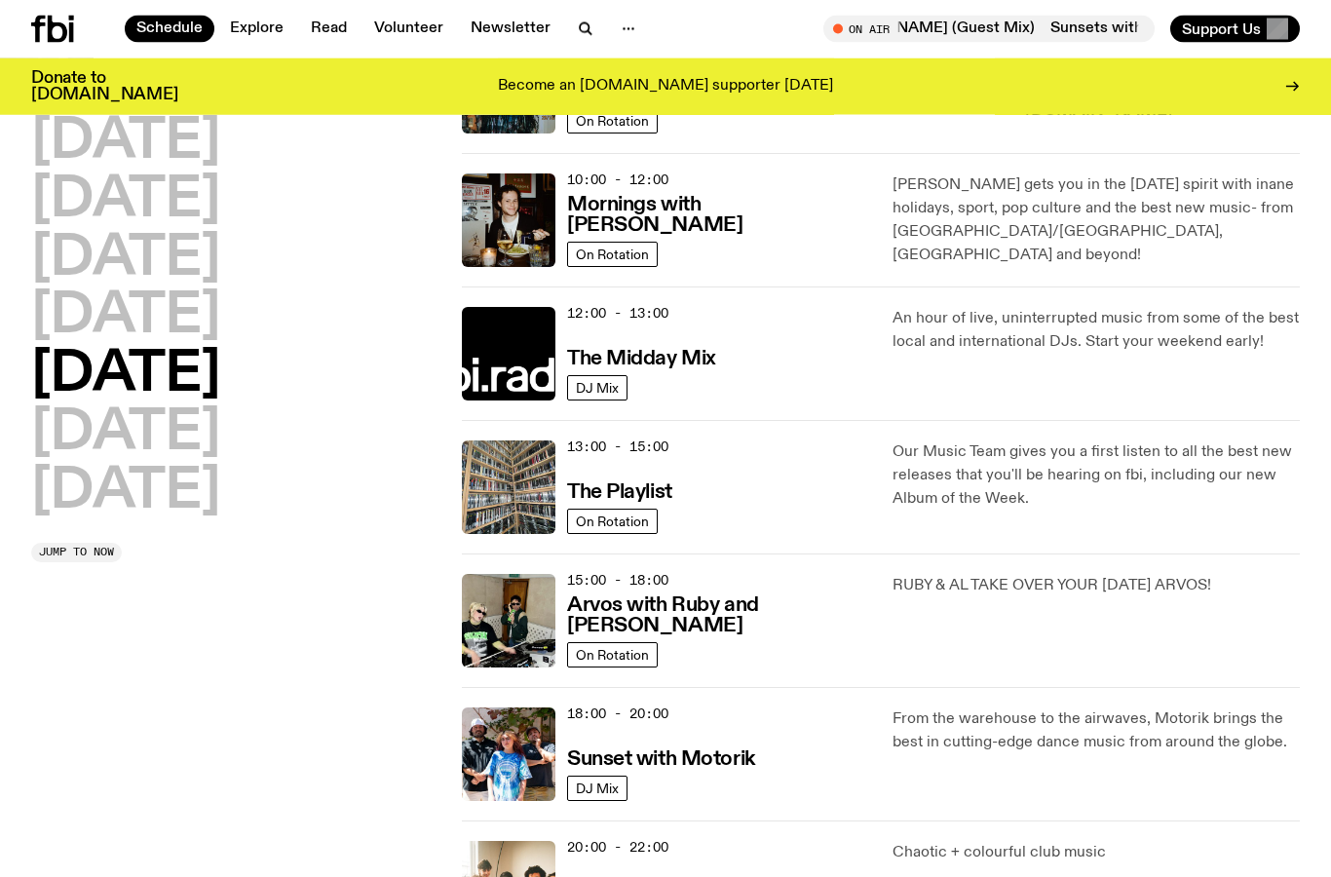
scroll to position [312, 0]
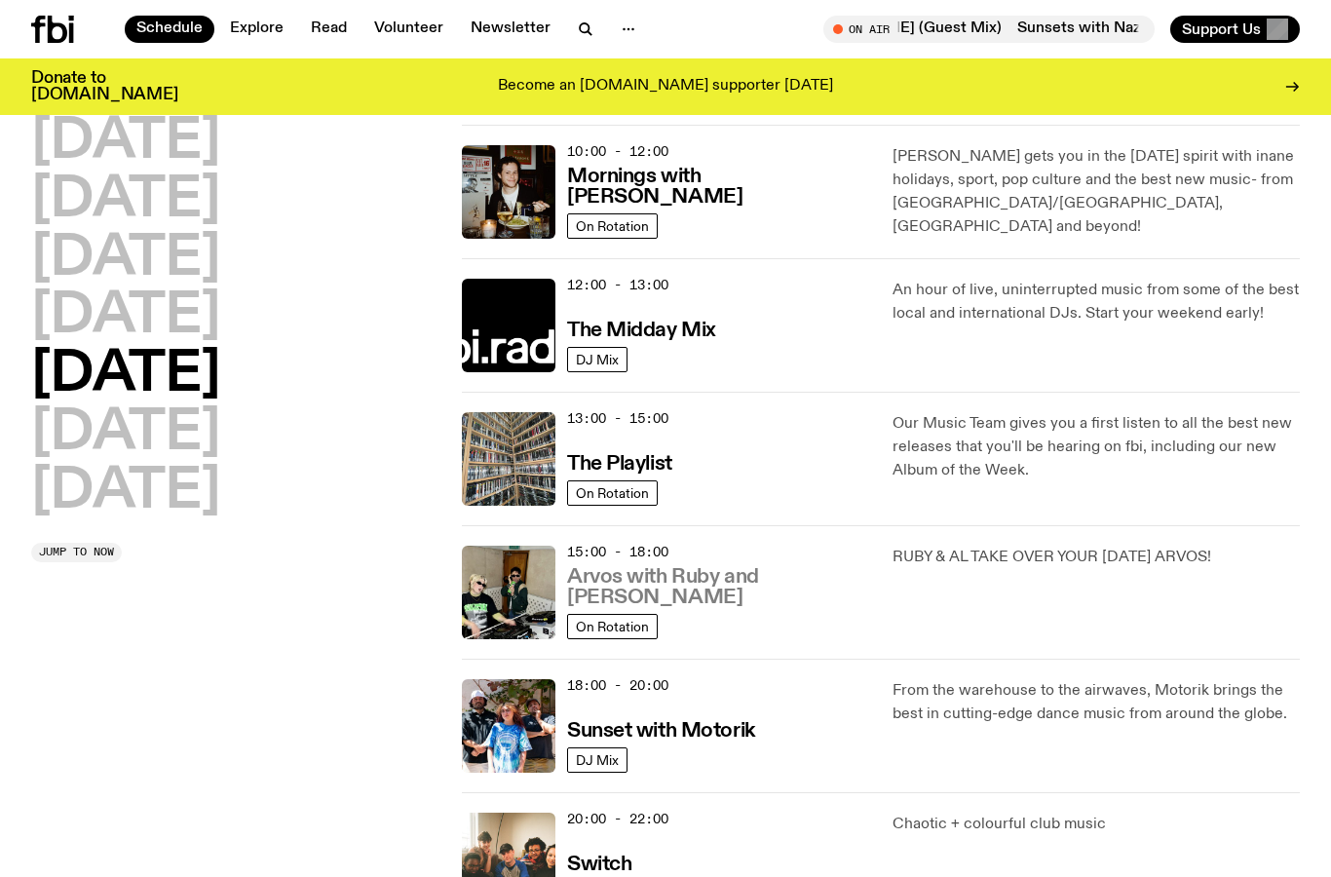
click at [704, 588] on h3 "Arvos with Ruby and Al" at bounding box center [718, 587] width 302 height 41
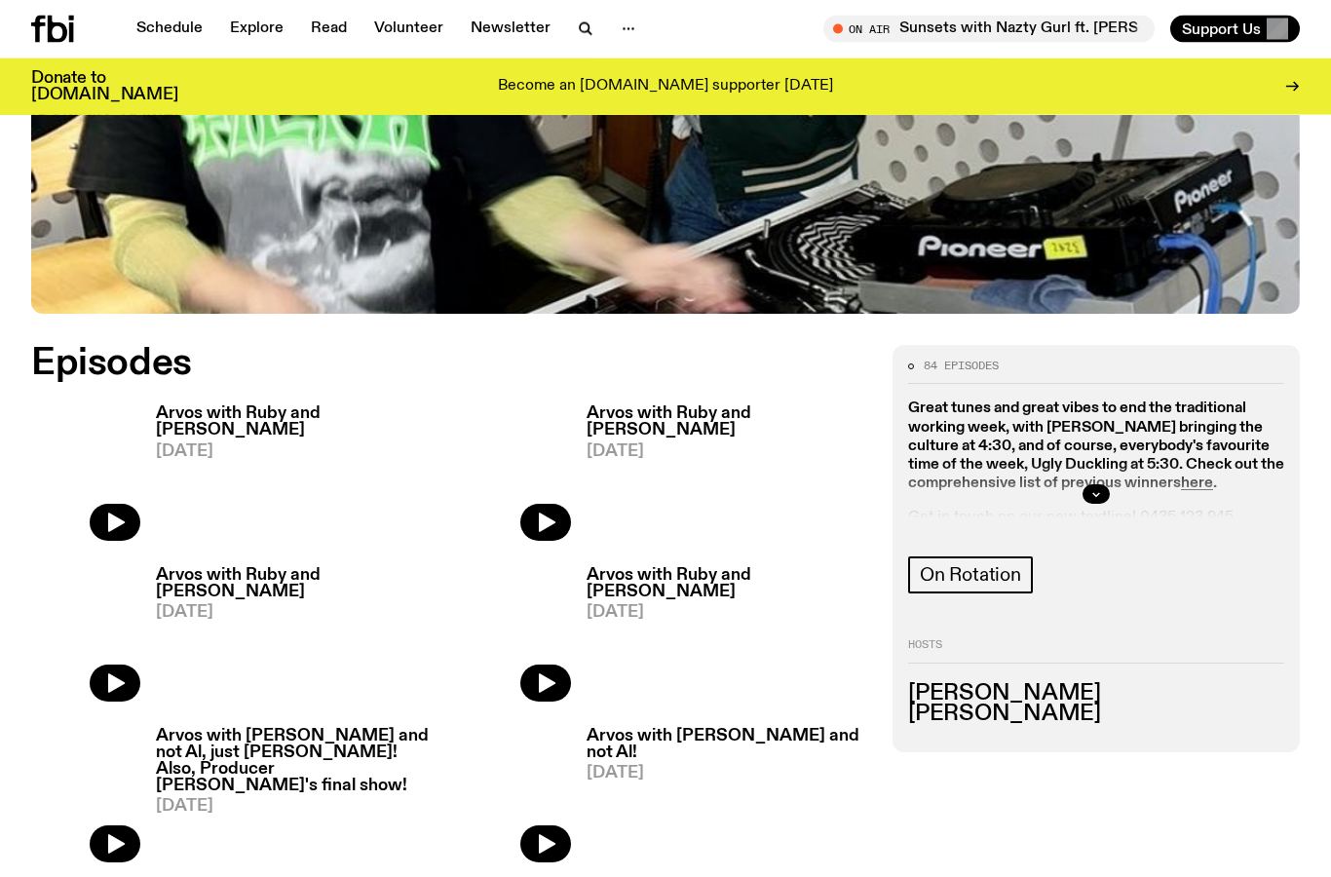
scroll to position [764, 0]
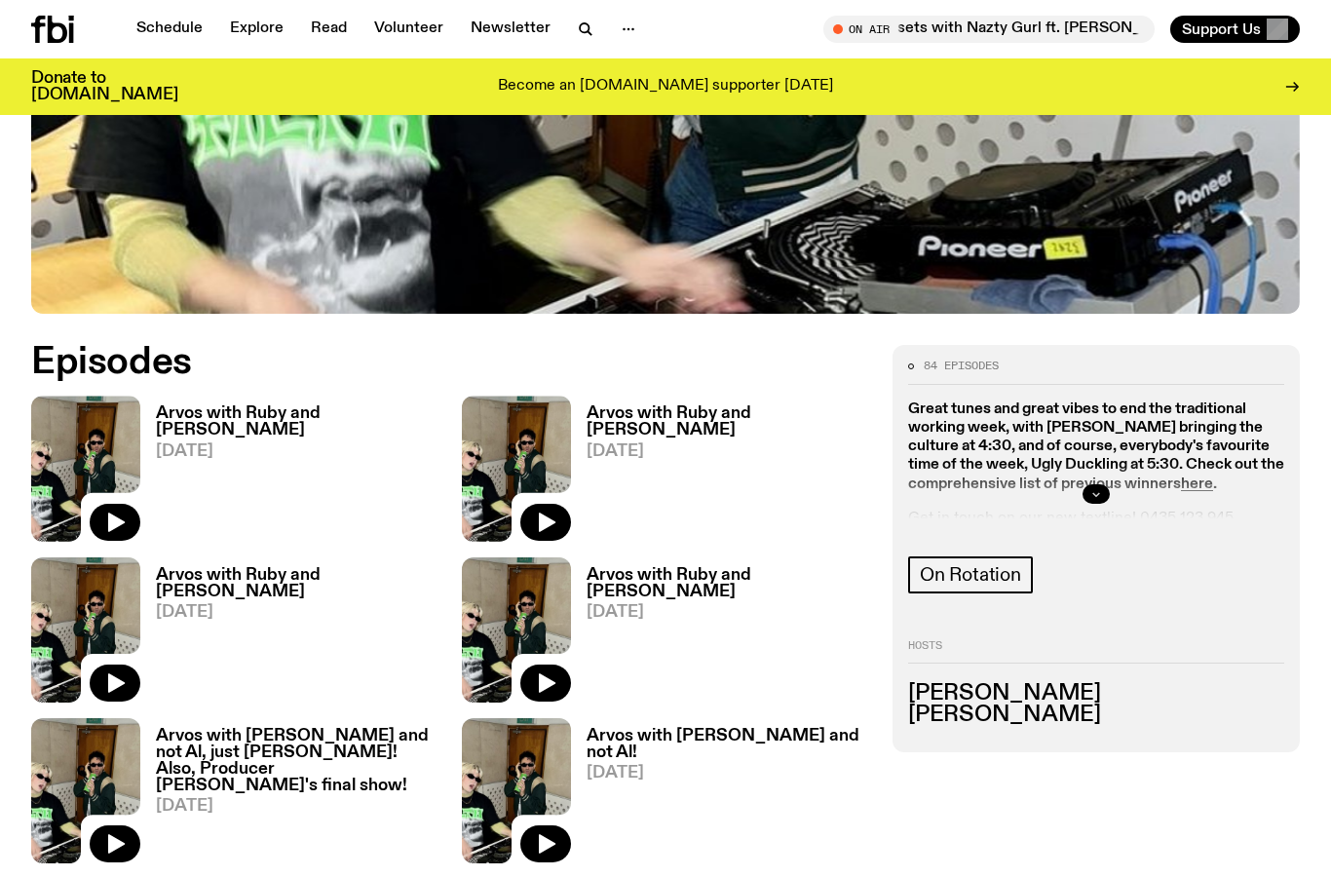
click at [1097, 488] on icon "button" at bounding box center [1096, 494] width 12 height 12
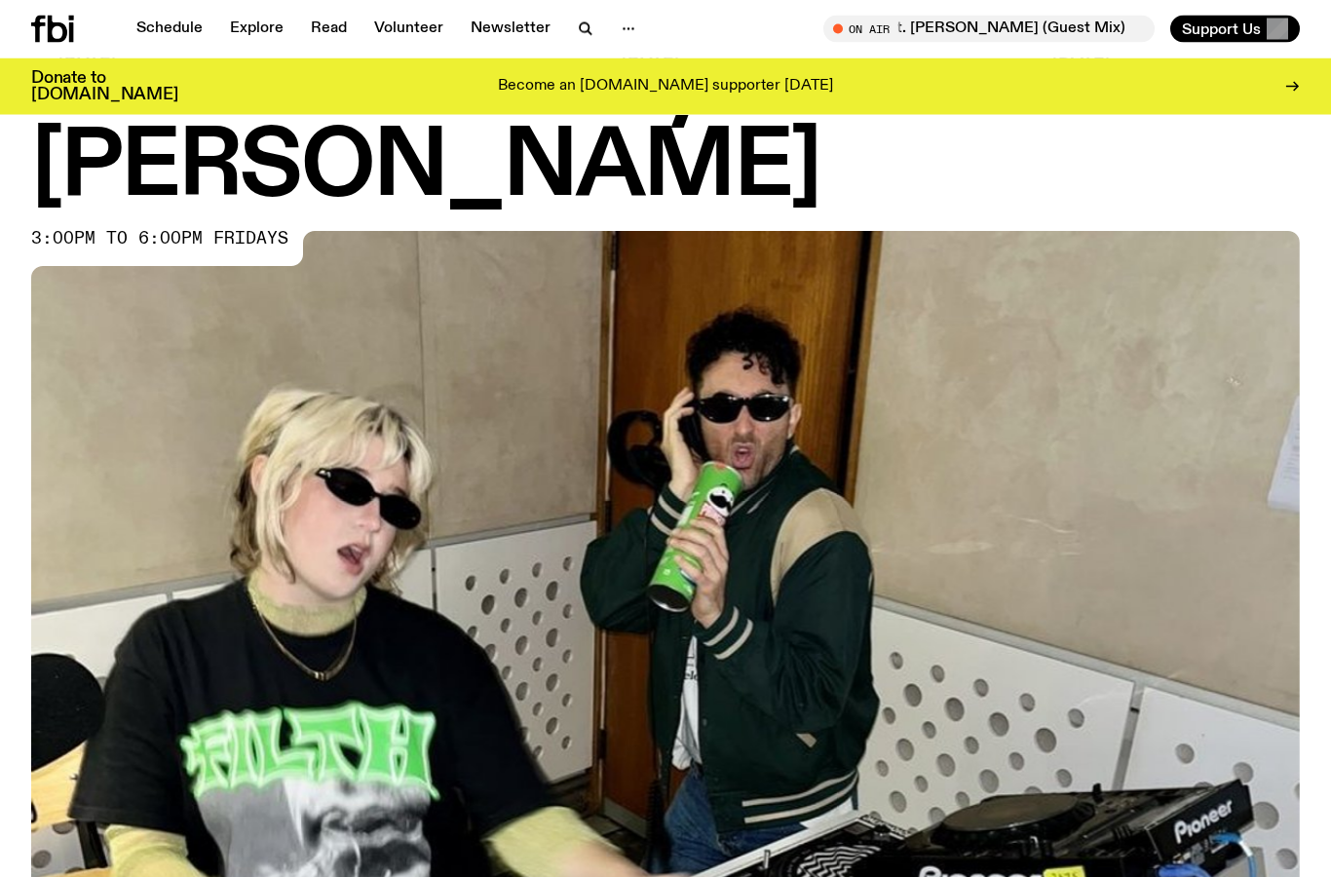
scroll to position [133, 0]
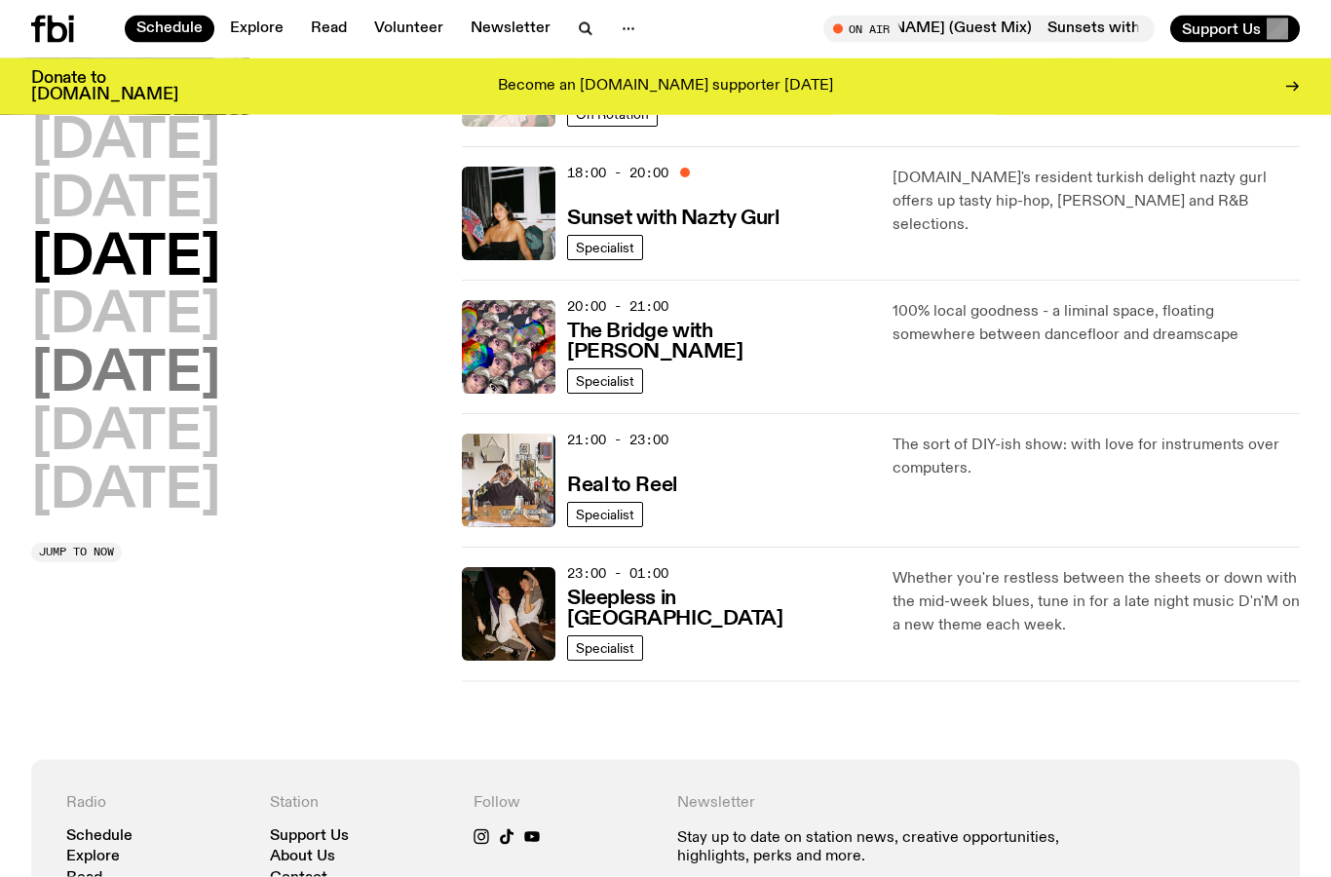
scroll to position [824, 0]
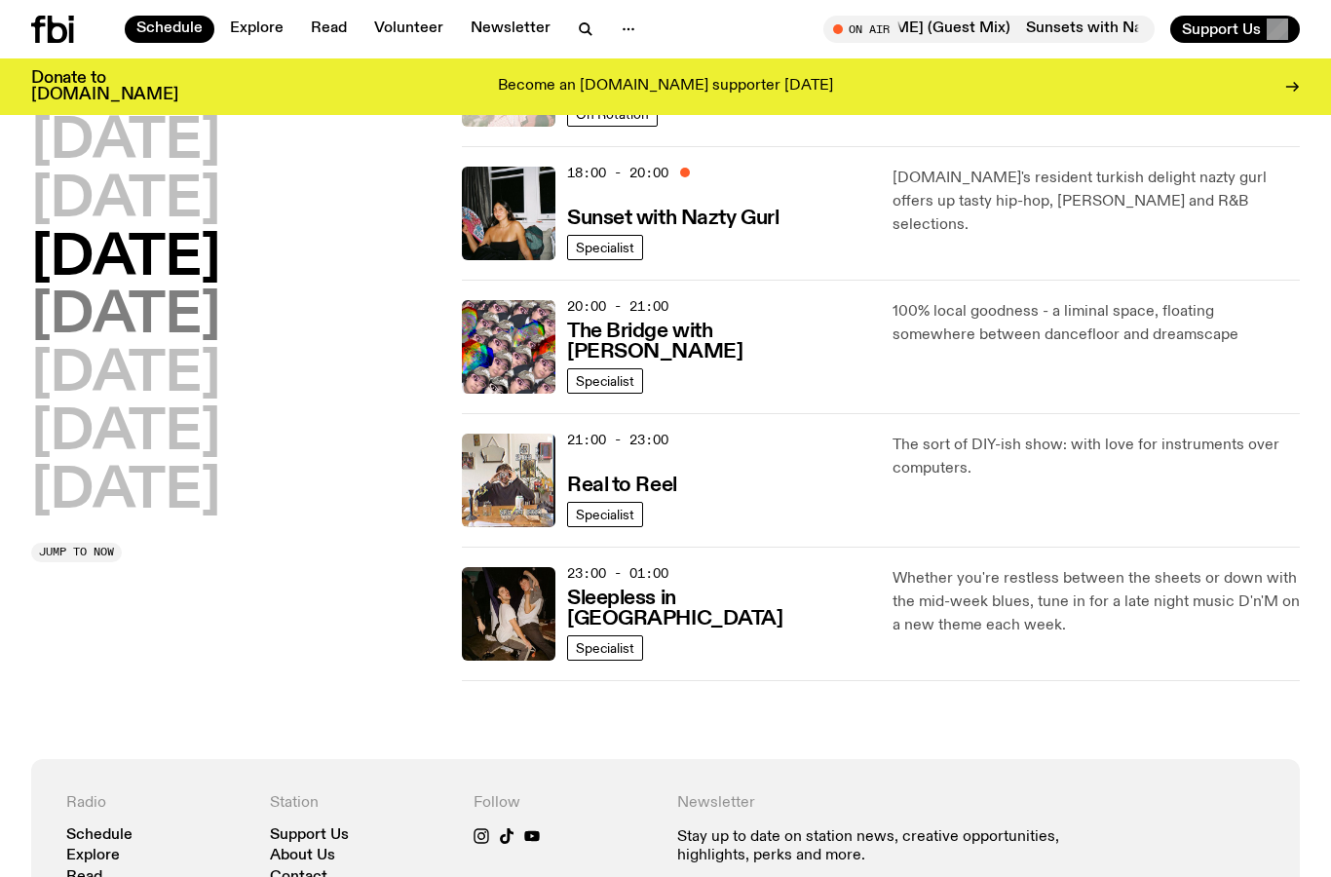
click at [183, 328] on h2 "Thursday" at bounding box center [125, 316] width 189 height 55
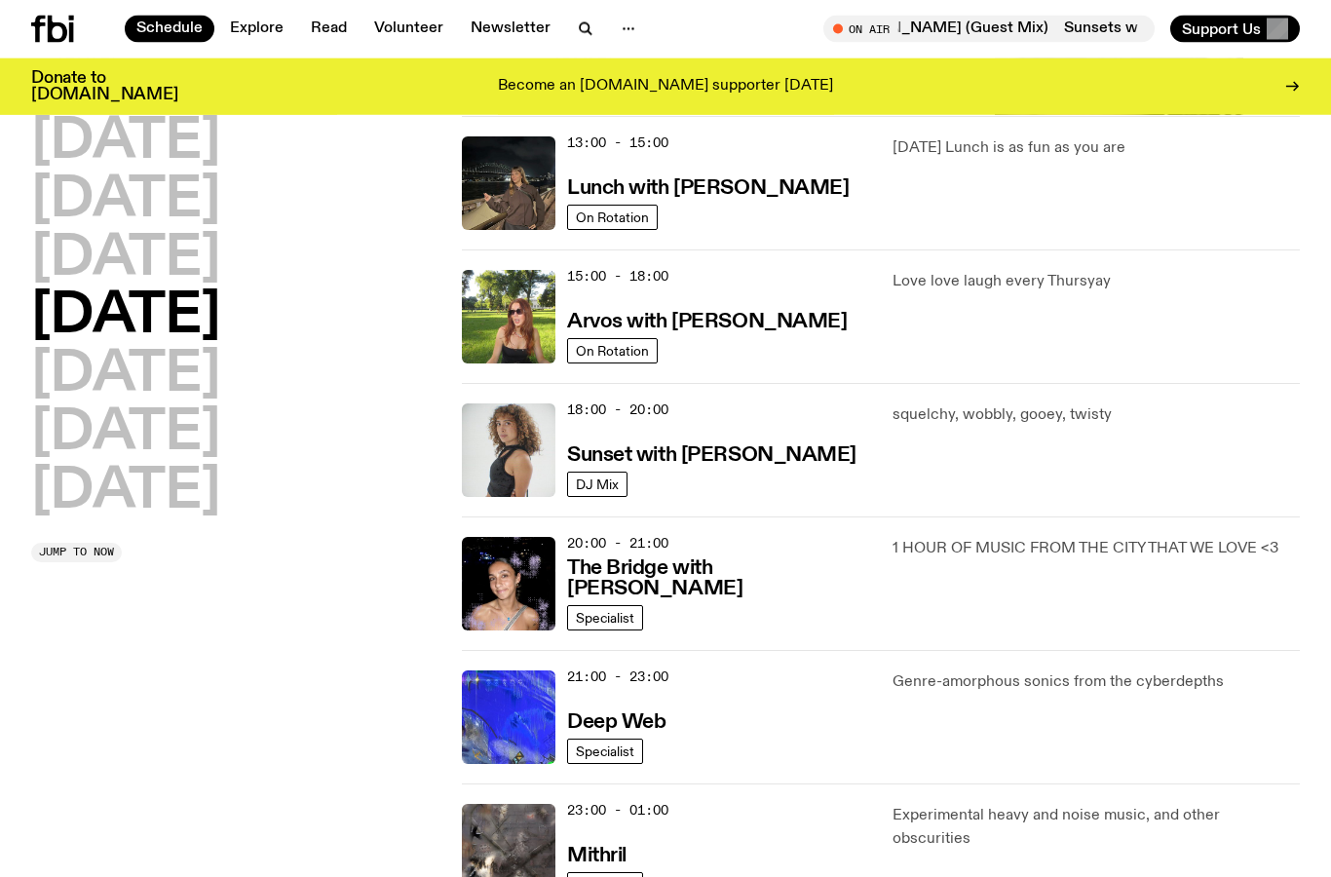
scroll to position [587, 0]
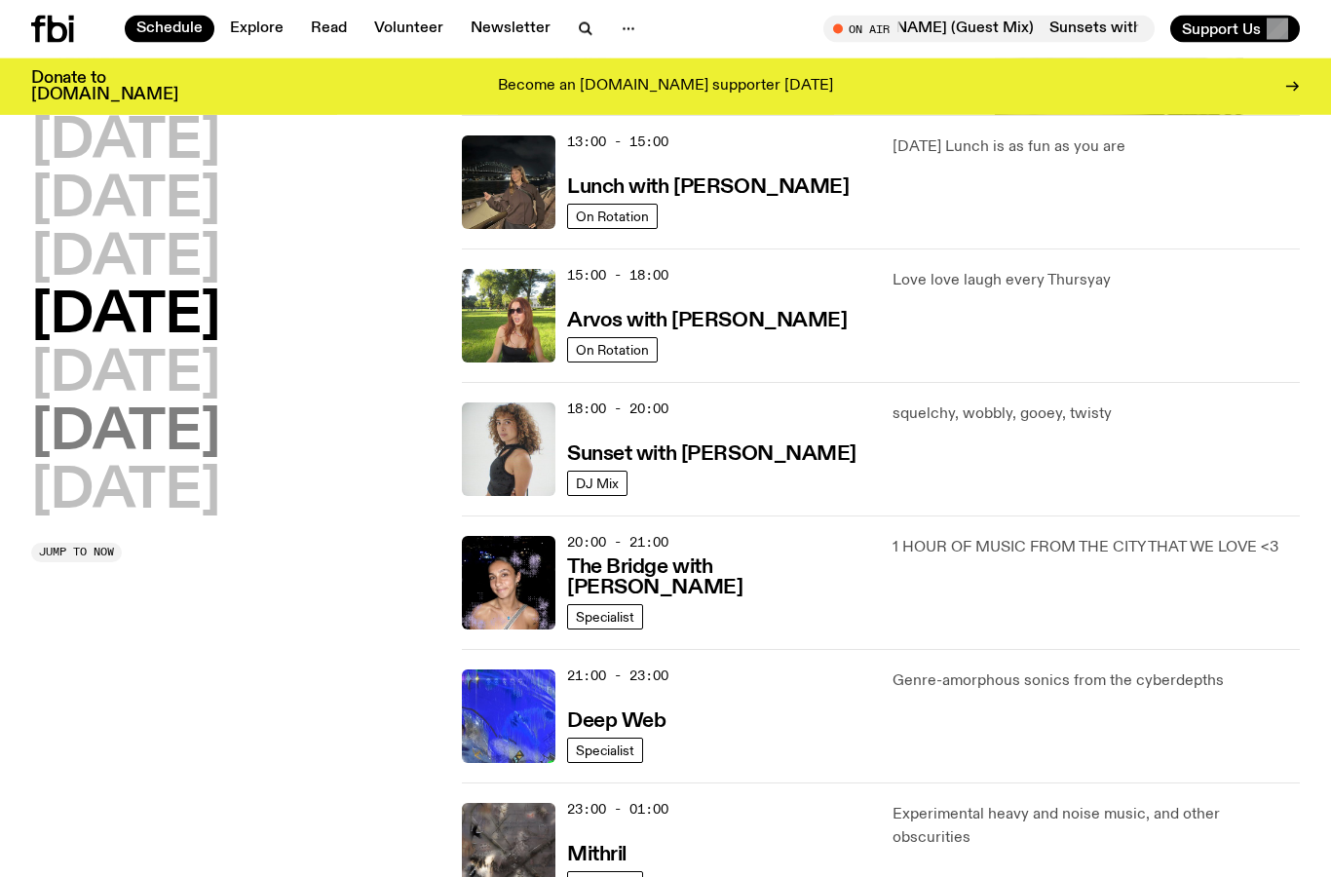
click at [175, 431] on h2 "Saturday" at bounding box center [125, 433] width 189 height 55
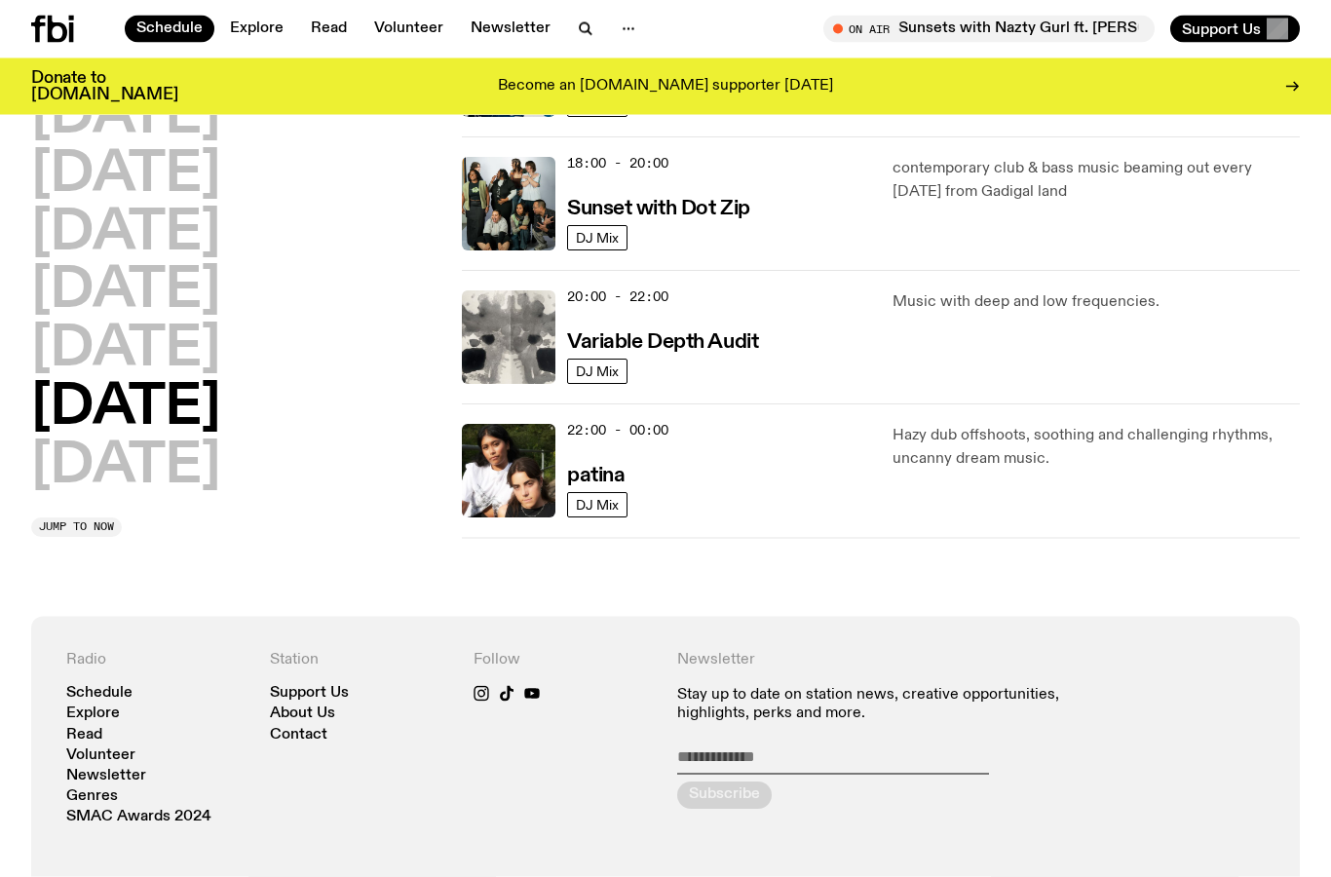
scroll to position [1295, 0]
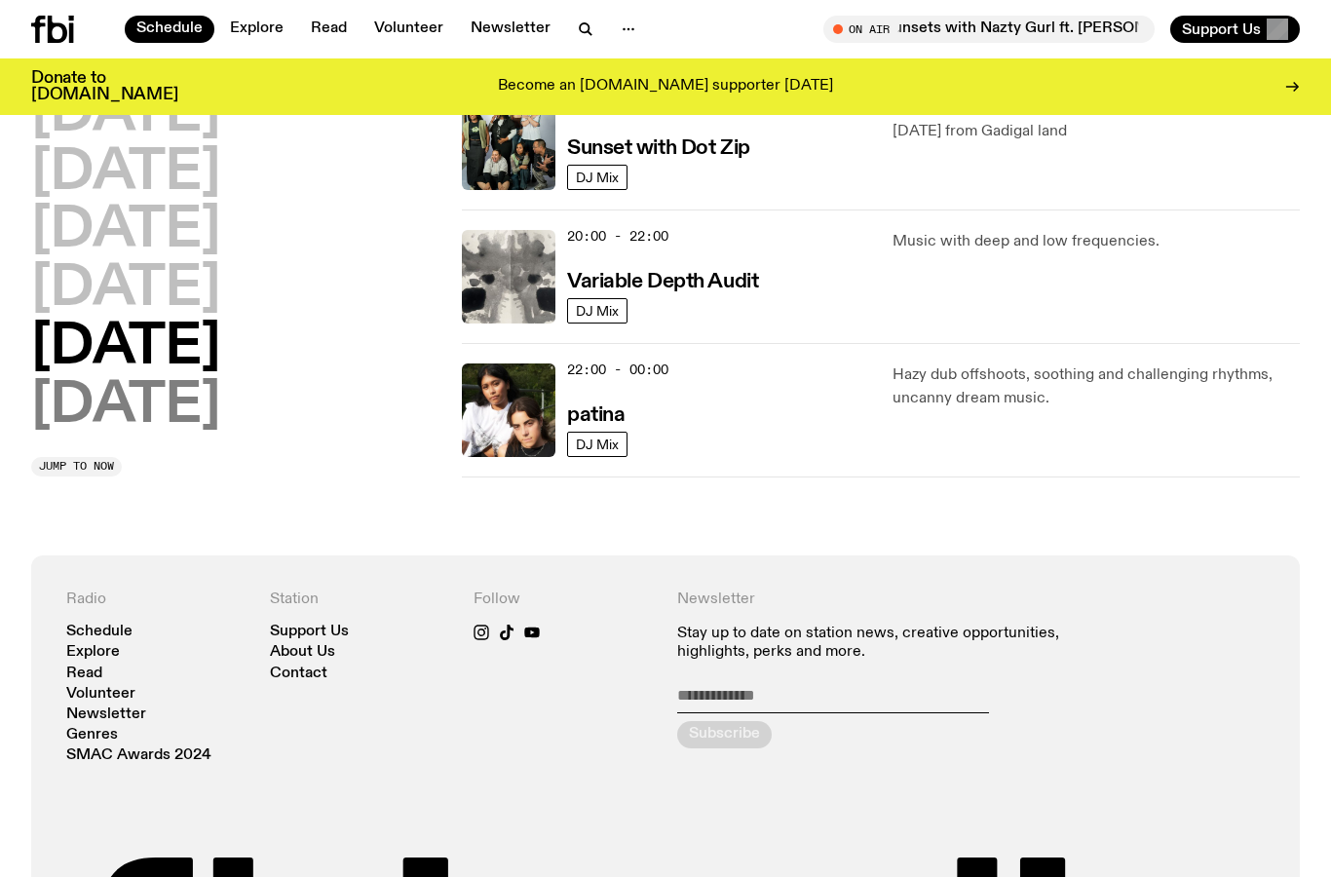
click at [180, 416] on h2 "Sunday" at bounding box center [125, 406] width 189 height 55
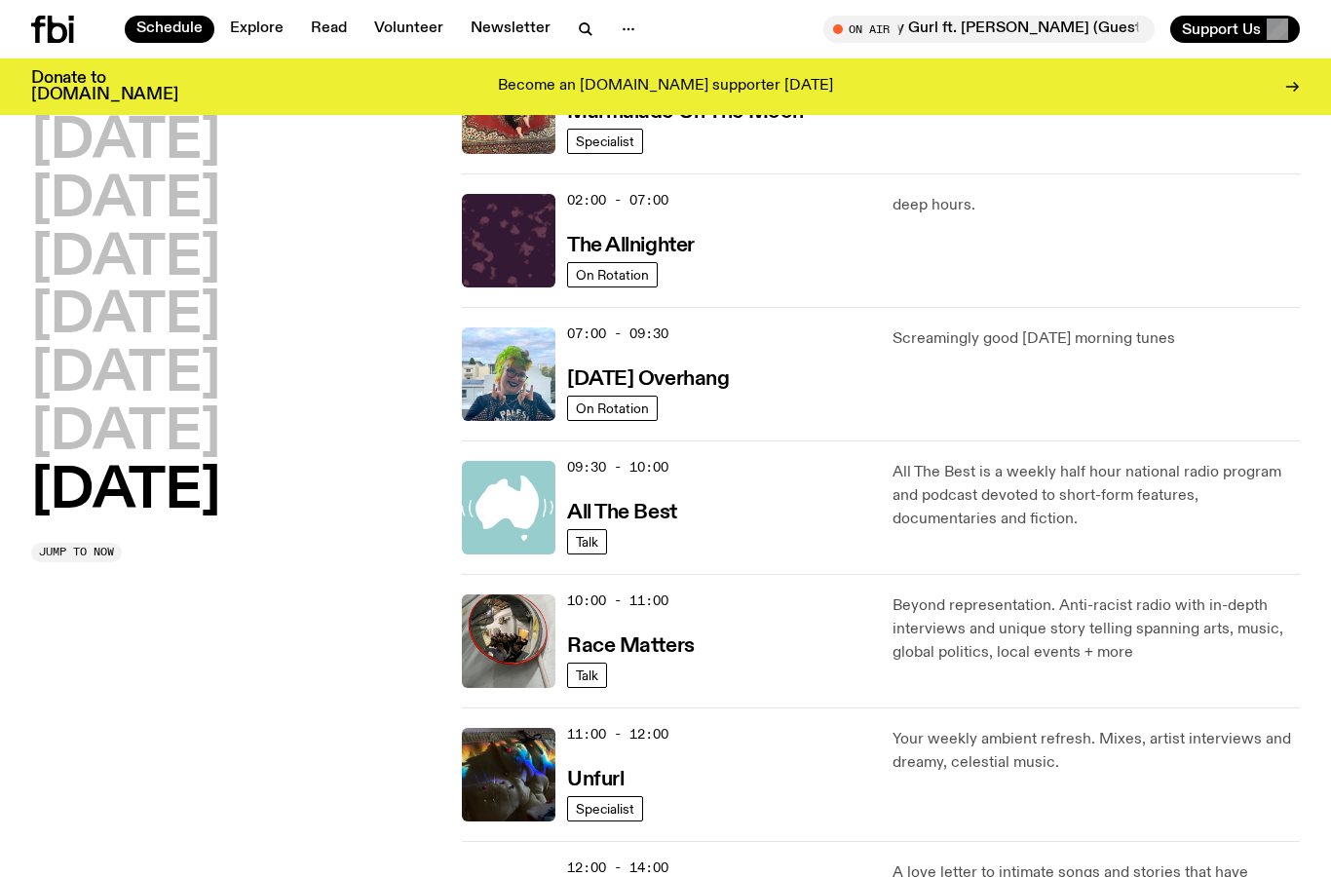
scroll to position [129, 0]
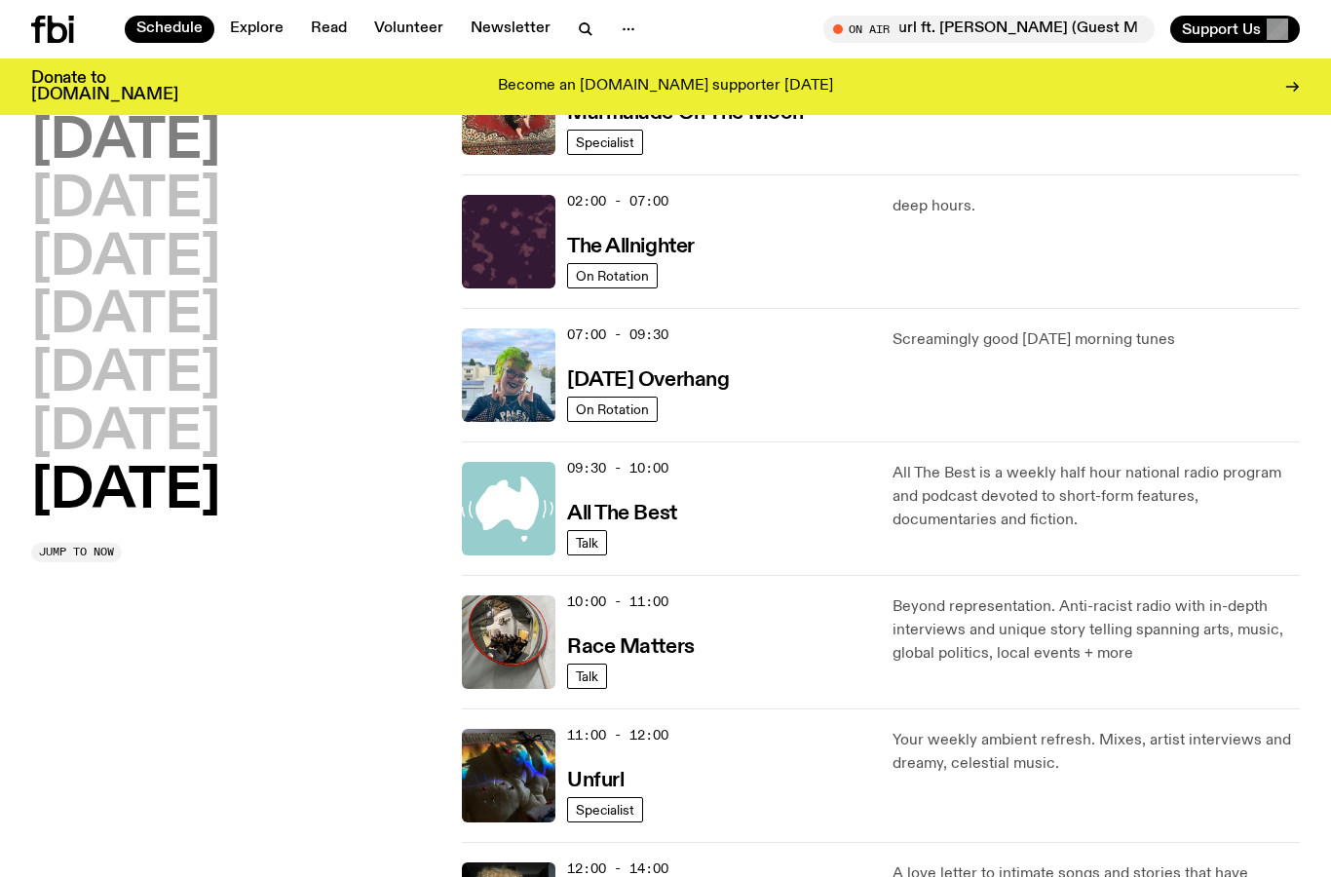
click at [203, 150] on h2 "Monday" at bounding box center [125, 142] width 189 height 55
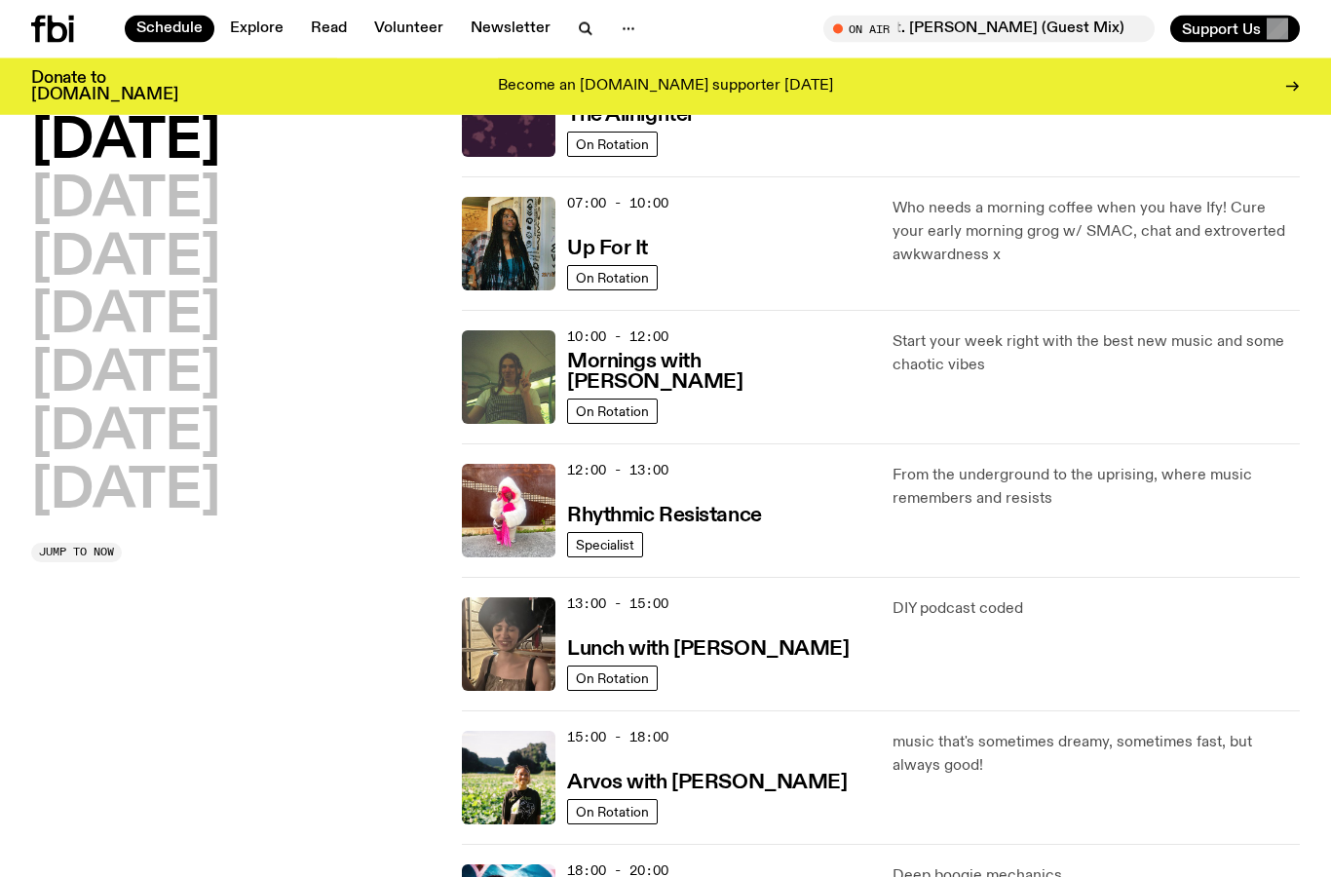
scroll to position [127, 0]
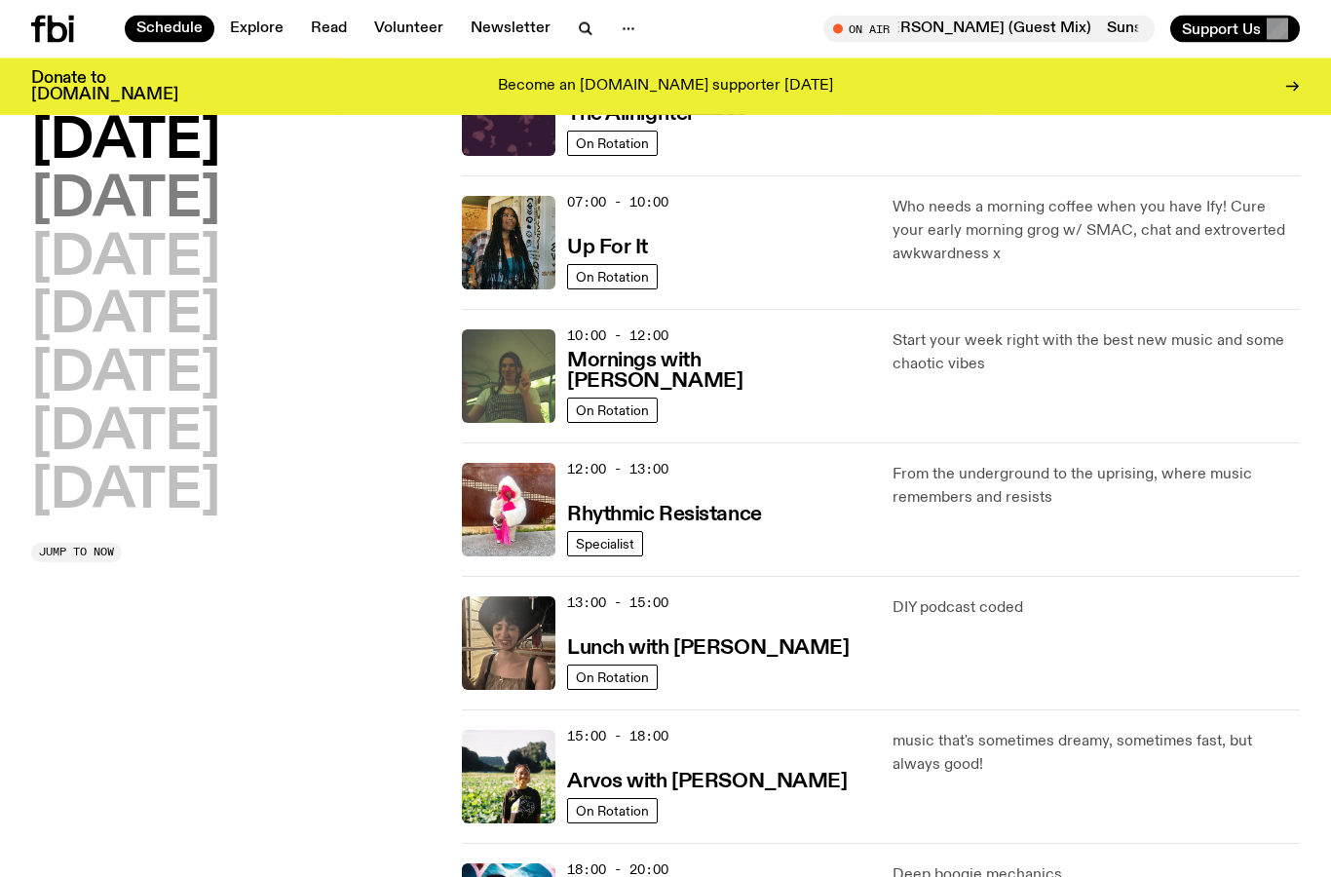
click at [148, 179] on h2 "Tuesday" at bounding box center [125, 200] width 189 height 55
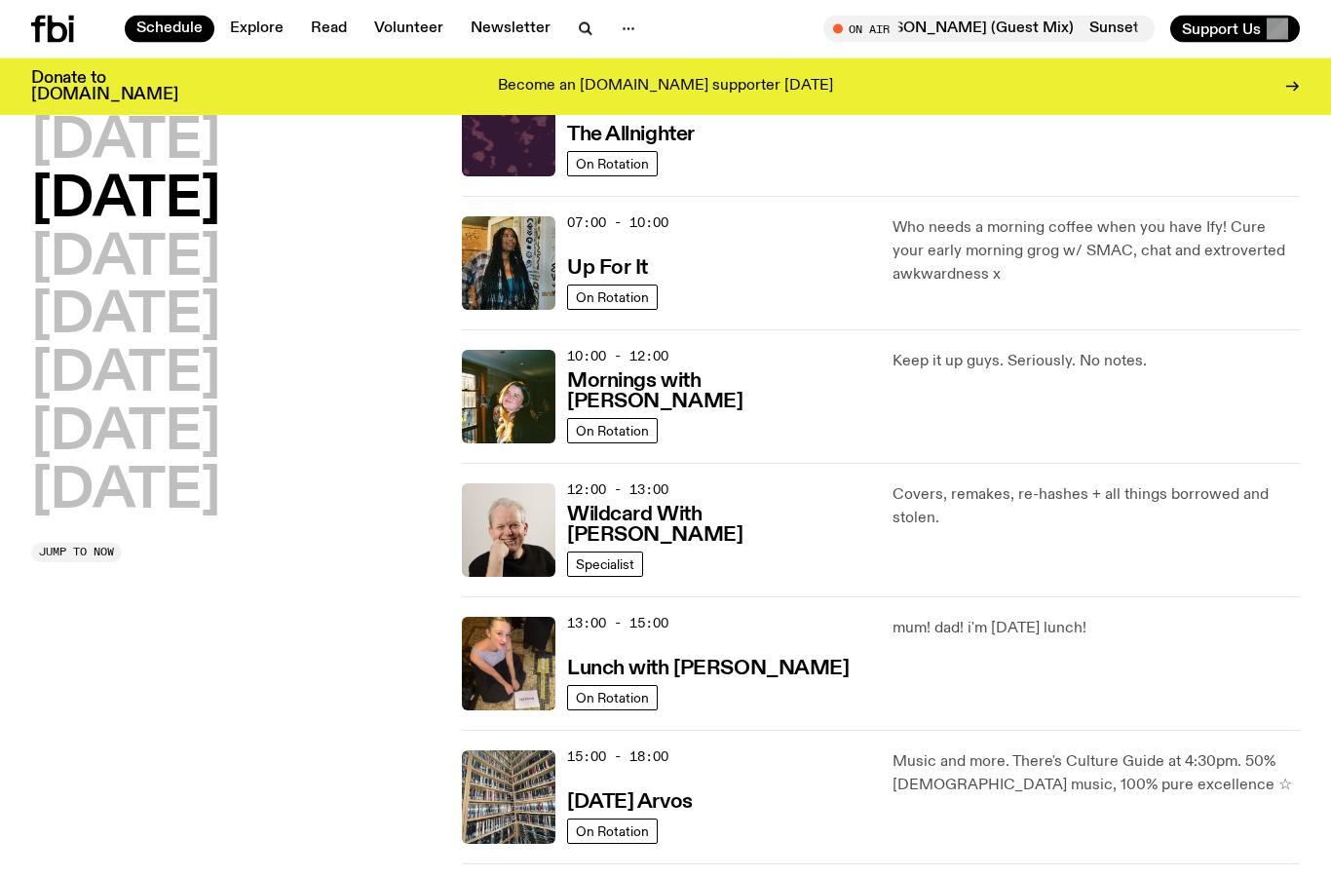
scroll to position [107, 0]
click at [220, 258] on h2 "Wednesday" at bounding box center [125, 259] width 189 height 55
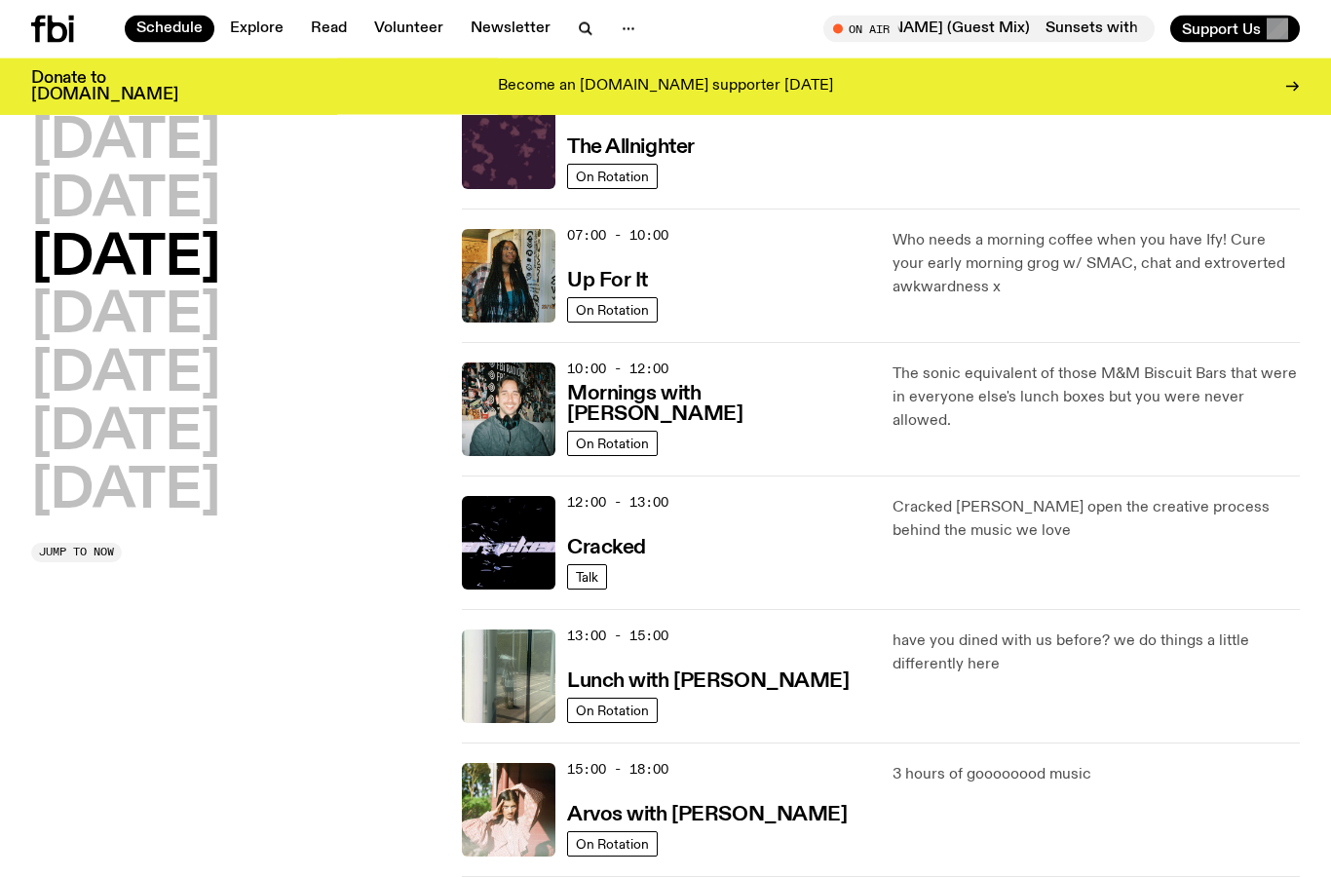
scroll to position [94, 0]
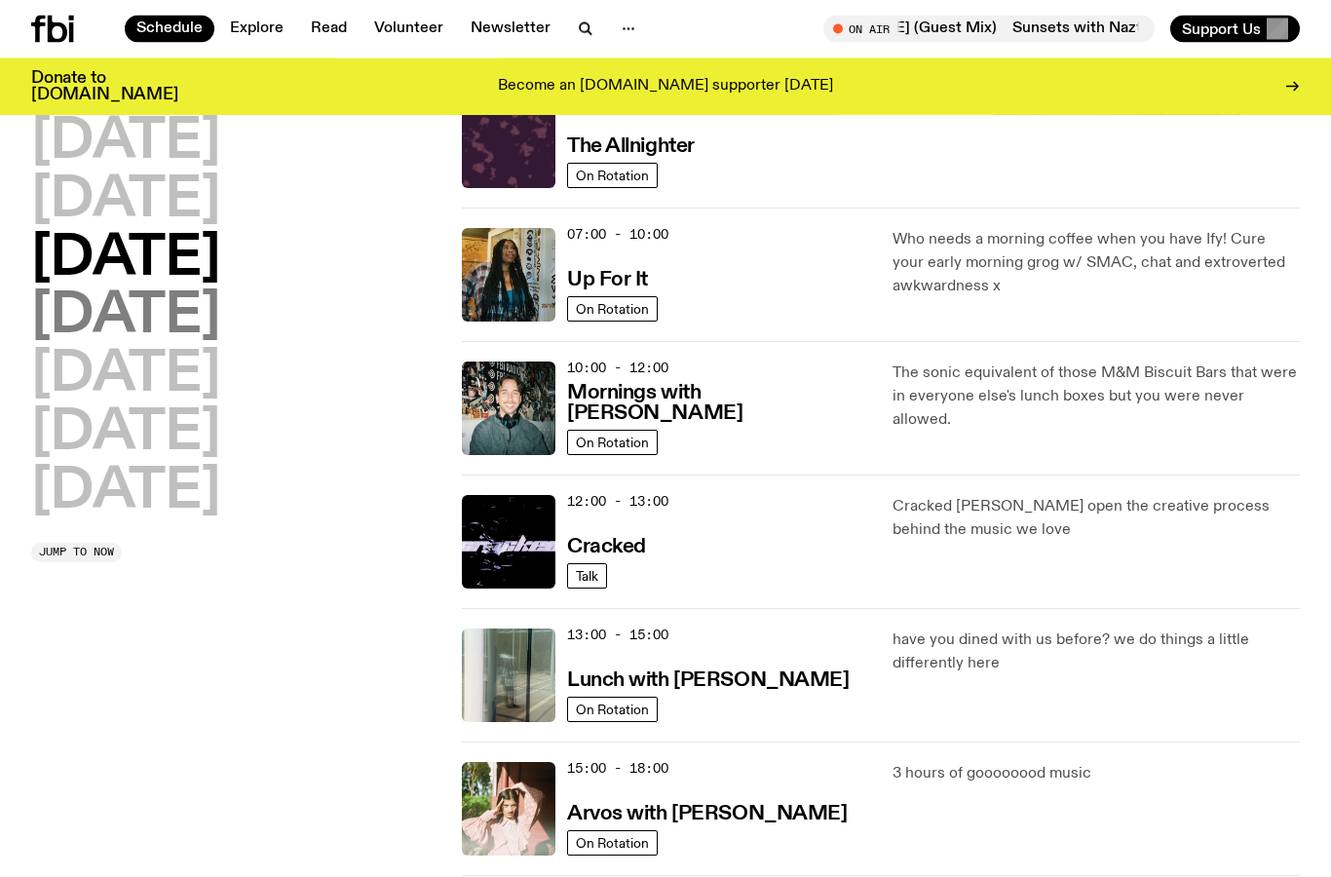
click at [220, 315] on h2 "Thursday" at bounding box center [125, 316] width 189 height 55
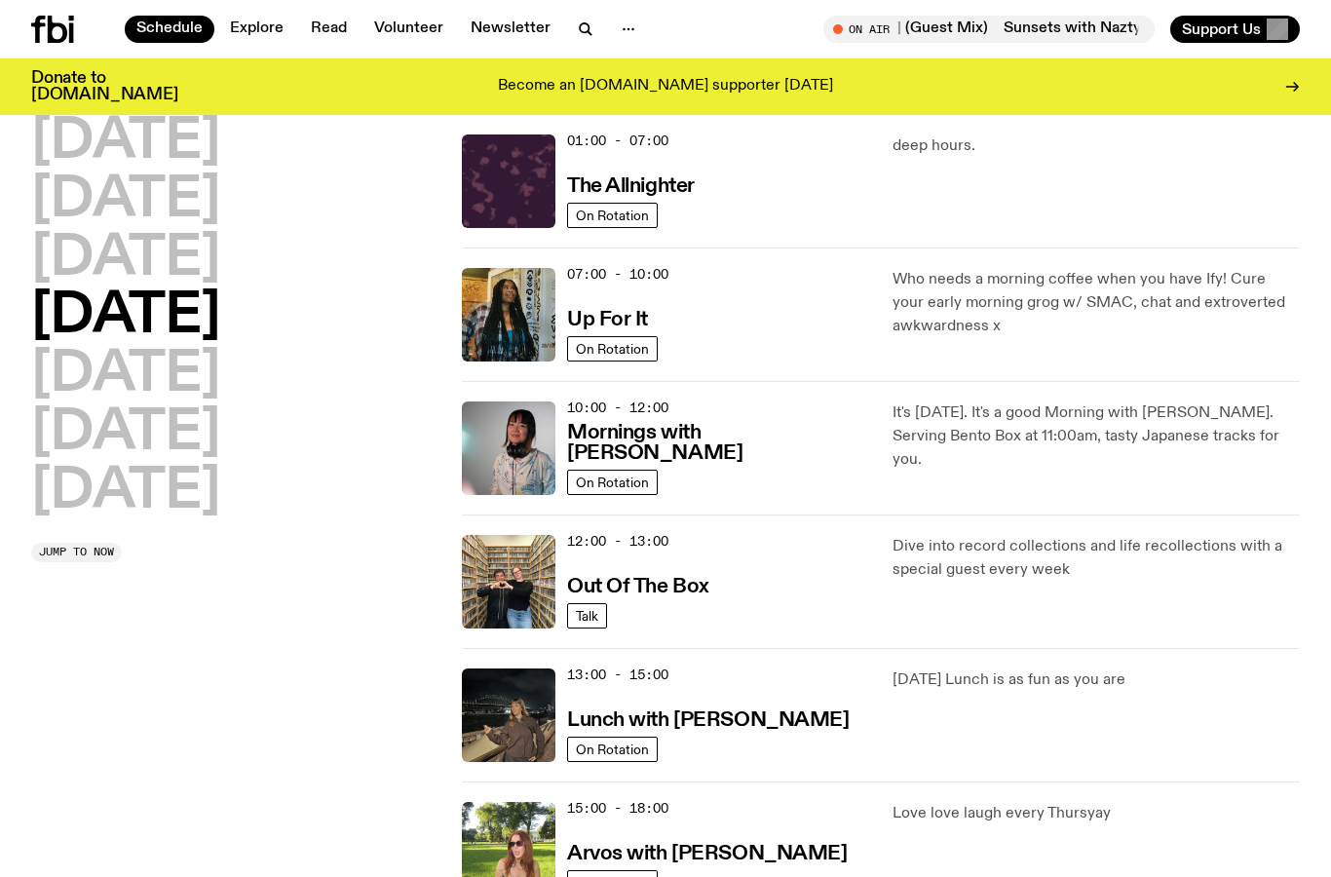
scroll to position [55, 0]
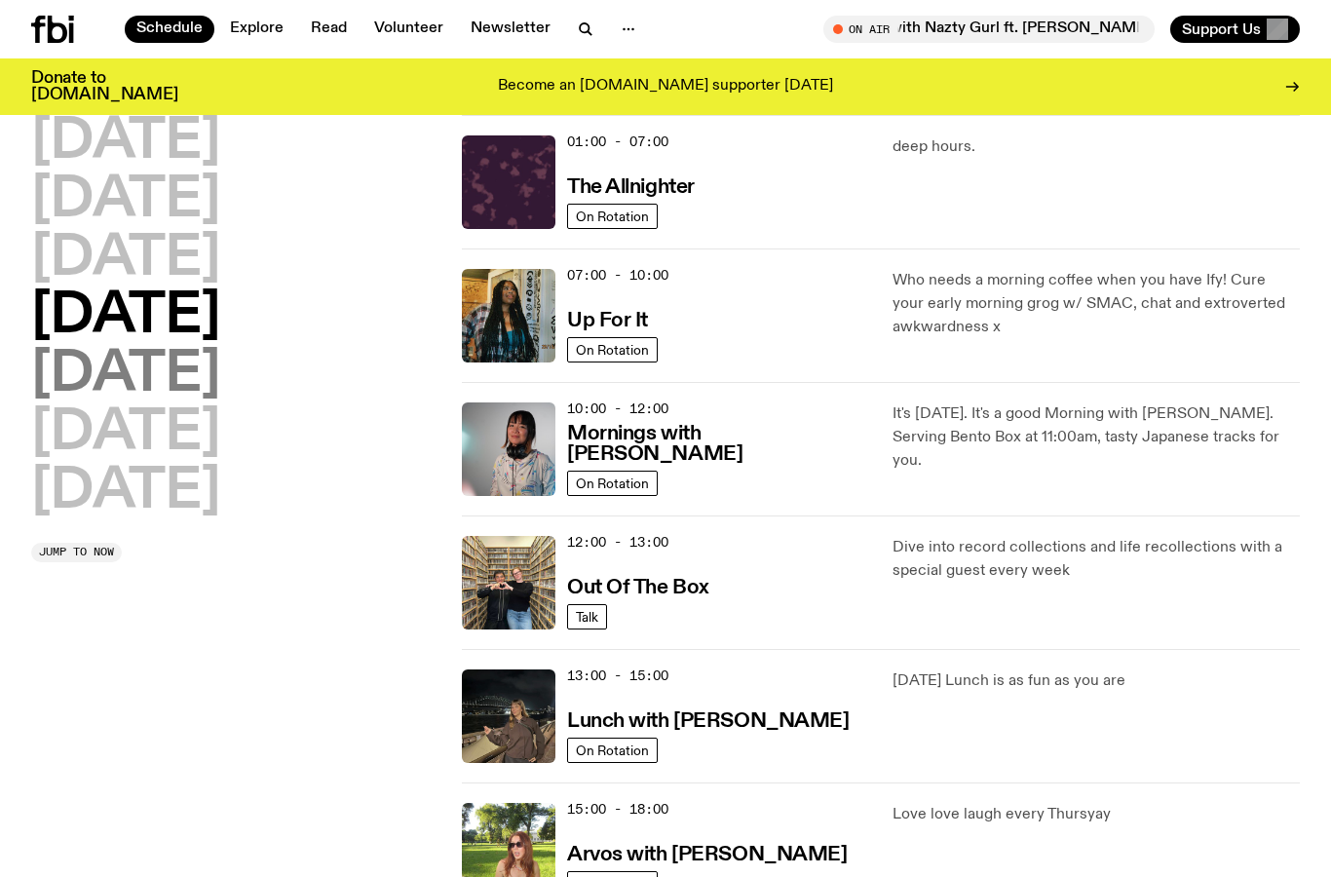
click at [179, 358] on h2 "Friday" at bounding box center [125, 375] width 189 height 55
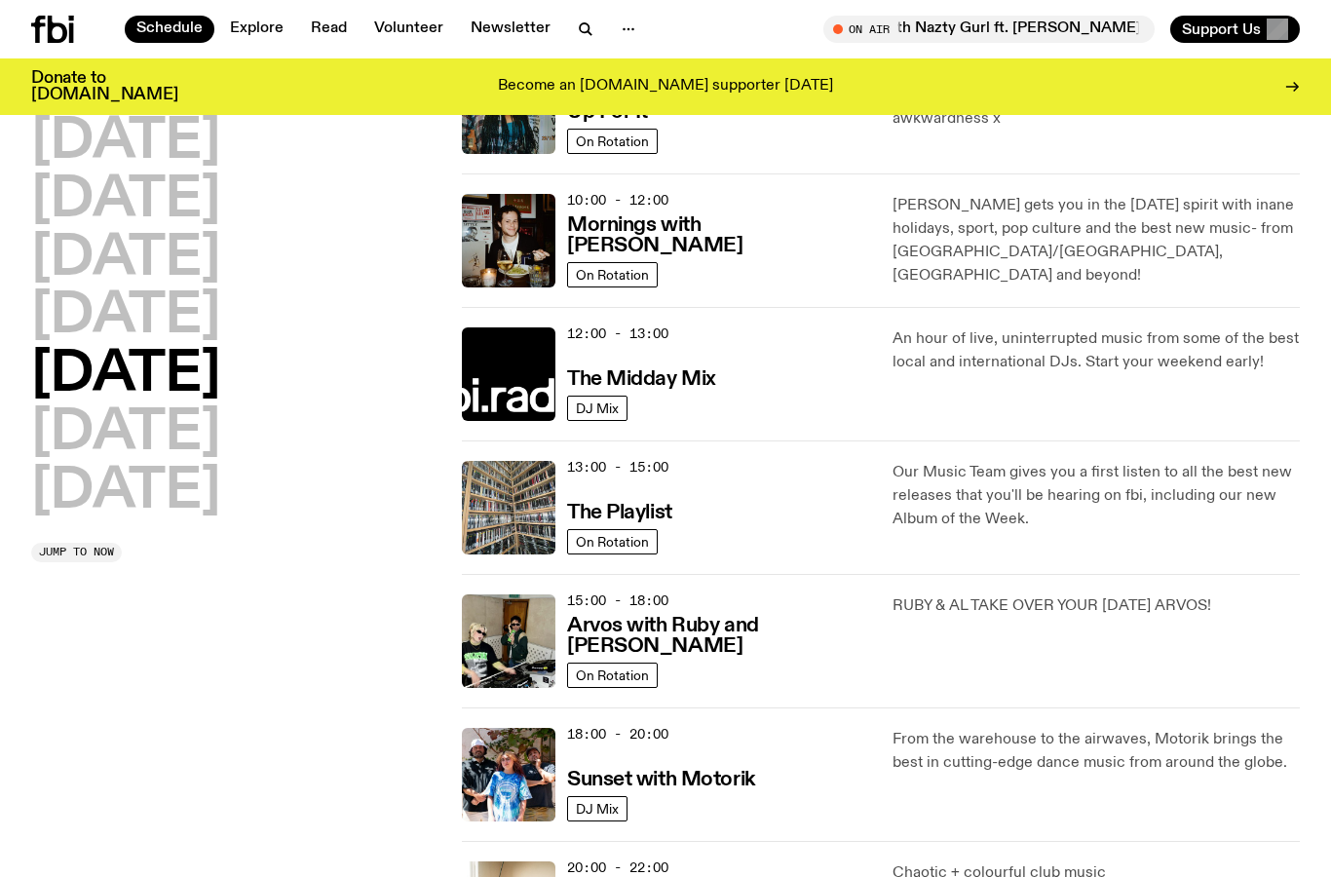
scroll to position [349, 0]
